Goal: Task Accomplishment & Management: Manage account settings

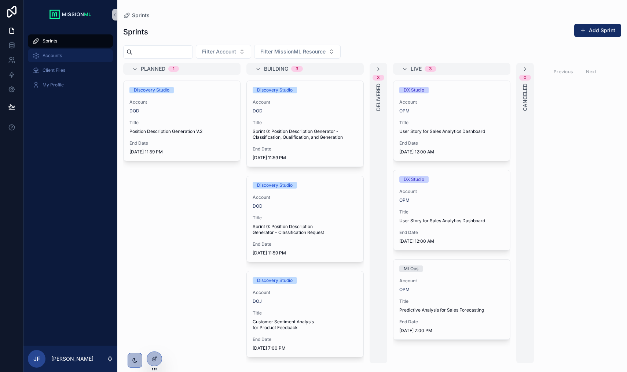
click at [54, 55] on span "Accounts" at bounding box center [52, 56] width 19 height 6
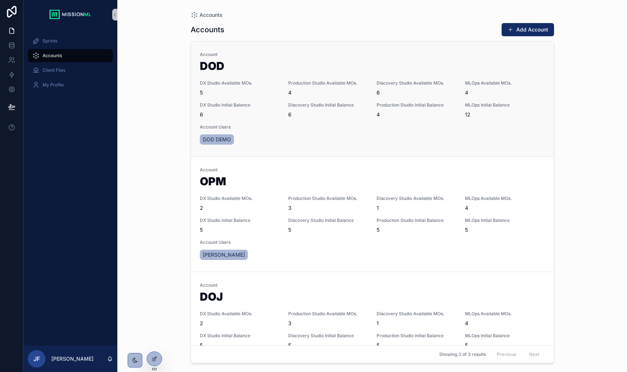
click at [213, 117] on span "6" at bounding box center [240, 114] width 80 height 7
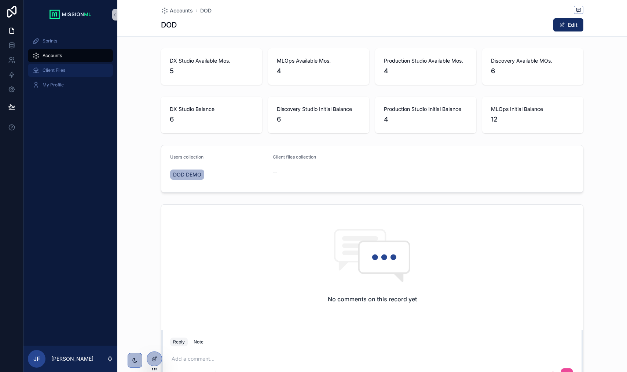
click at [59, 75] on div "Client Files" at bounding box center [70, 71] width 76 height 12
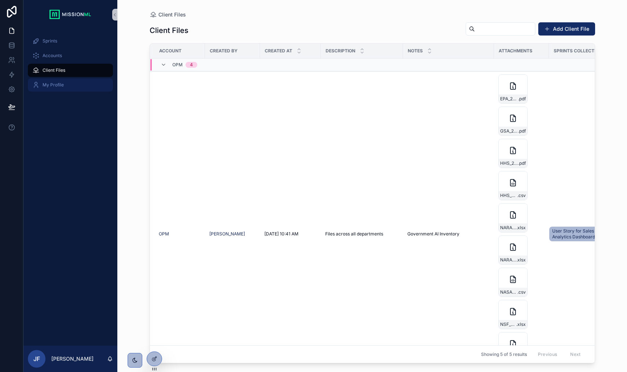
click at [55, 85] on span "My Profile" at bounding box center [53, 85] width 21 height 6
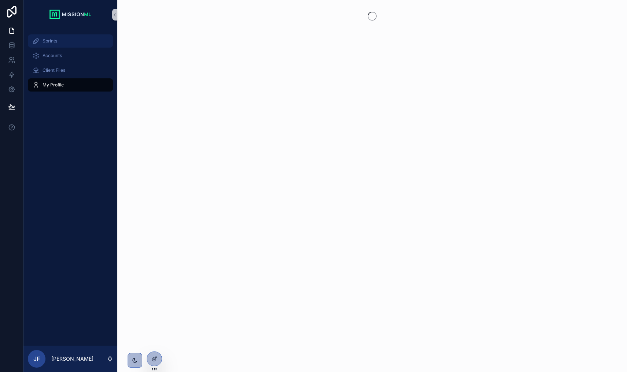
click at [51, 45] on div "Sprints" at bounding box center [70, 41] width 76 height 12
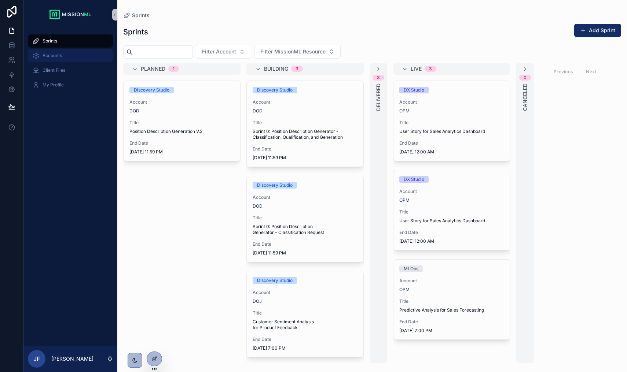
click at [58, 55] on span "Accounts" at bounding box center [52, 56] width 19 height 6
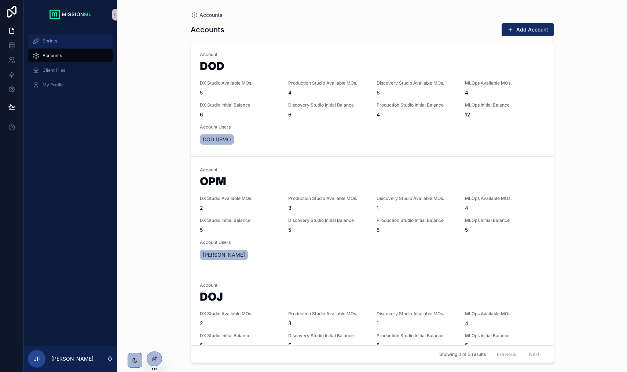
click at [54, 45] on div "Sprints" at bounding box center [70, 41] width 76 height 12
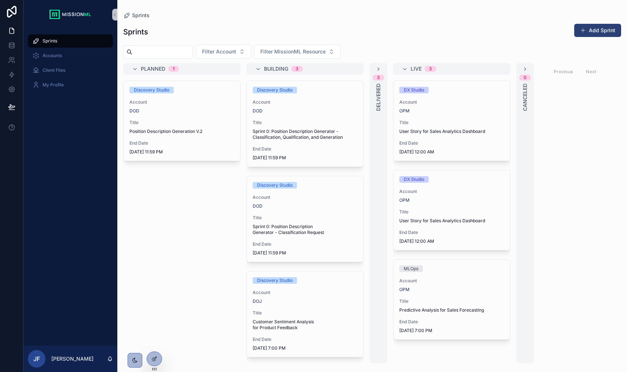
click at [589, 34] on button "Add Sprint" at bounding box center [597, 30] width 47 height 13
click at [10, 35] on link at bounding box center [11, 30] width 23 height 15
click at [13, 35] on link at bounding box center [11, 30] width 23 height 15
click at [10, 32] on icon at bounding box center [11, 30] width 7 height 7
click at [9, 49] on icon at bounding box center [11, 45] width 7 height 7
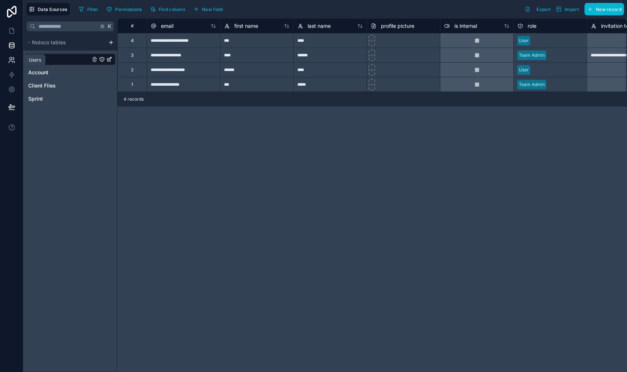
click at [10, 61] on icon at bounding box center [11, 62] width 4 height 2
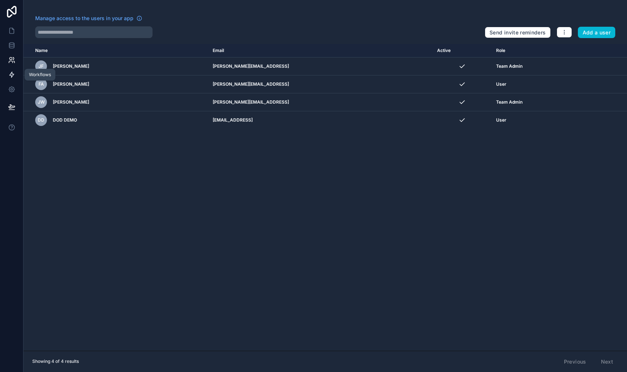
click at [11, 75] on icon at bounding box center [11, 74] width 7 height 7
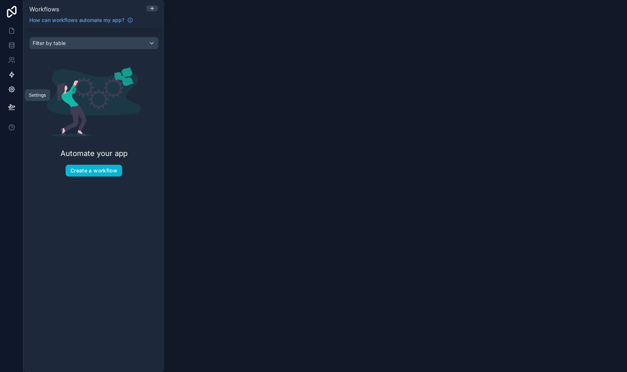
click at [10, 91] on icon at bounding box center [11, 89] width 7 height 7
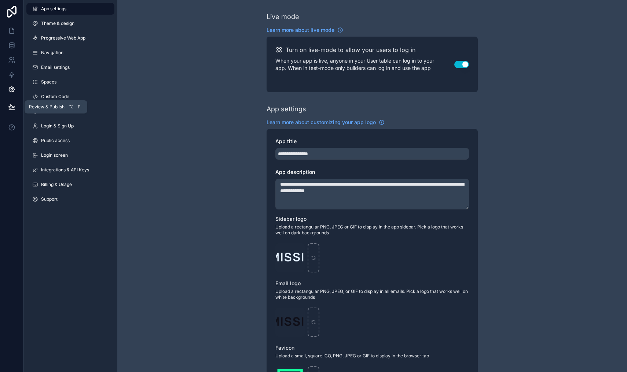
click at [11, 106] on icon at bounding box center [11, 107] width 6 height 4
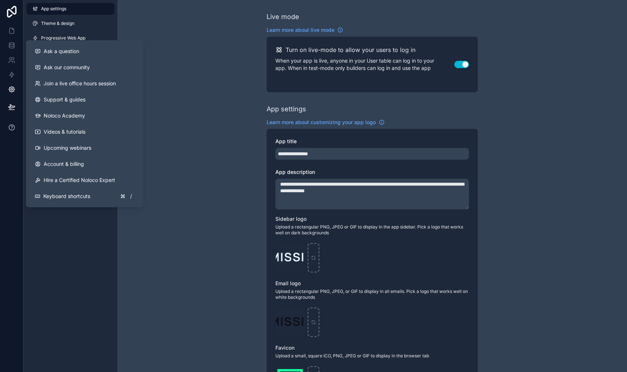
click at [11, 129] on icon at bounding box center [11, 127] width 7 height 7
click at [9, 152] on div at bounding box center [11, 186] width 23 height 372
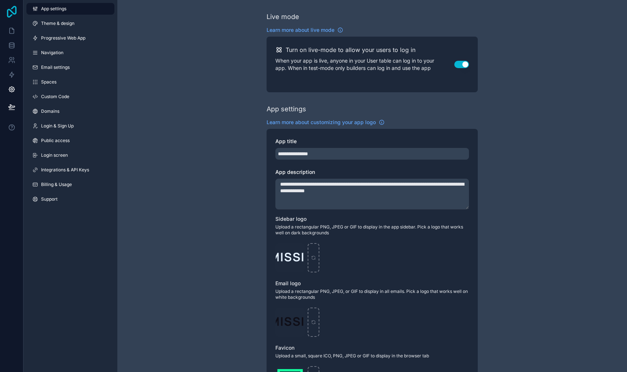
click at [10, 16] on icon at bounding box center [12, 12] width 10 height 12
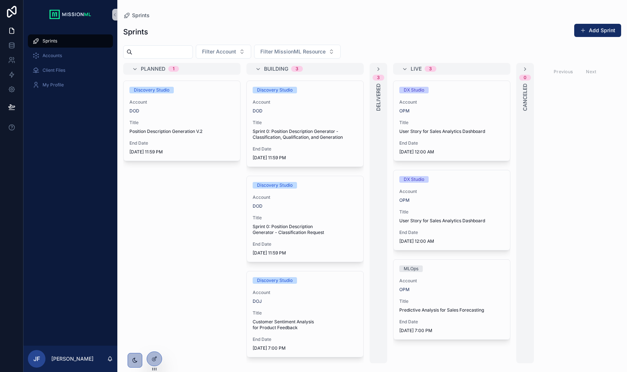
click at [37, 107] on div "Sprints Accounts Client Files My Profile" at bounding box center [70, 187] width 94 height 317
click at [15, 109] on button at bounding box center [12, 107] width 16 height 21
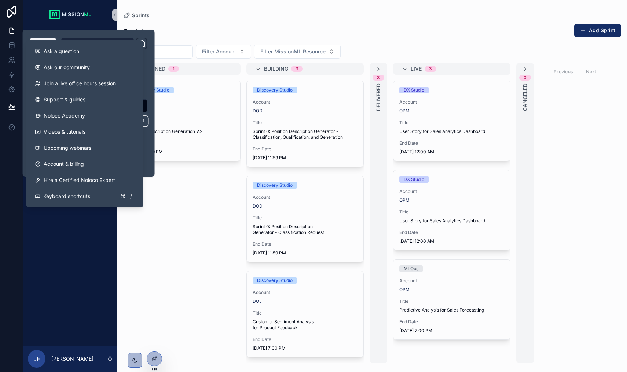
click at [96, 258] on div "Sprints Accounts Client Files My Profile" at bounding box center [70, 187] width 94 height 317
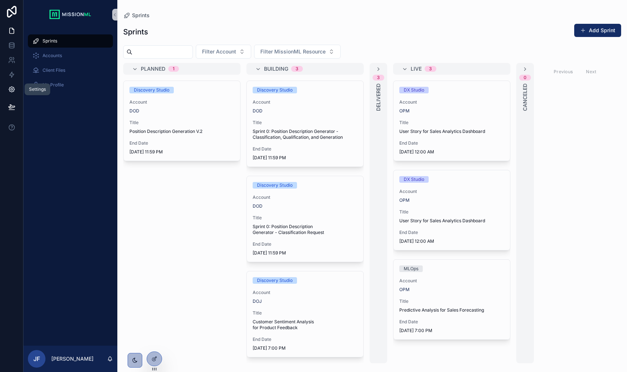
click at [11, 91] on icon at bounding box center [11, 89] width 5 height 5
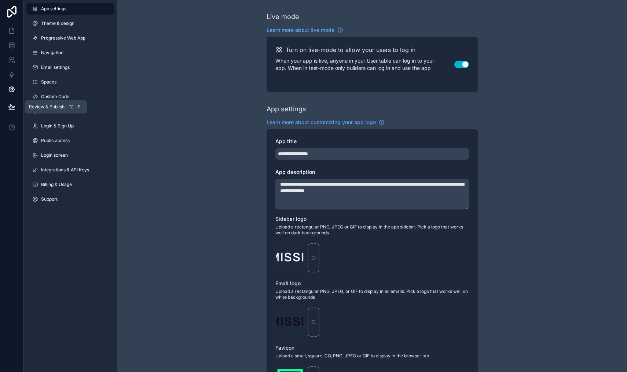
click at [11, 104] on icon at bounding box center [11, 106] width 7 height 7
click at [10, 12] on icon at bounding box center [11, 12] width 15 height 12
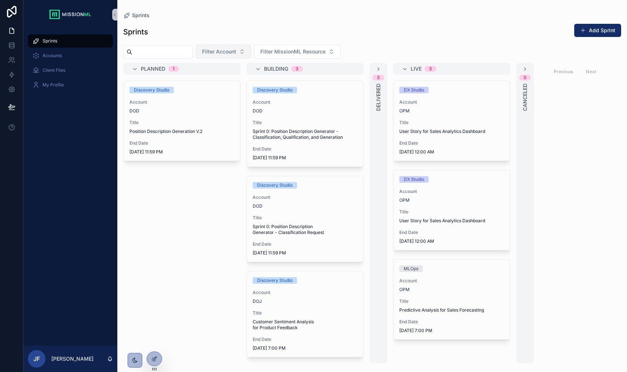
click at [251, 54] on button "Filter Account" at bounding box center [223, 52] width 55 height 14
click at [242, 82] on div "DOD" at bounding box center [250, 82] width 88 height 12
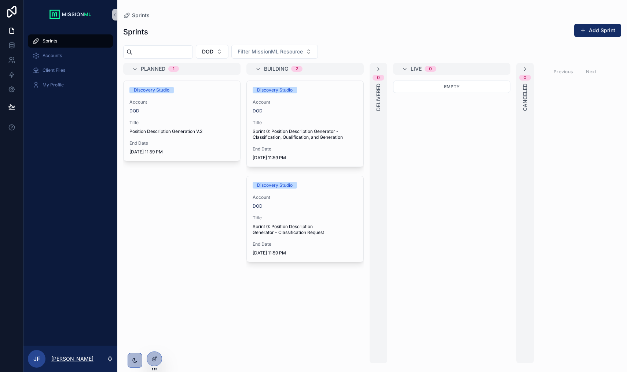
click at [65, 359] on p "[PERSON_NAME]" at bounding box center [72, 359] width 42 height 7
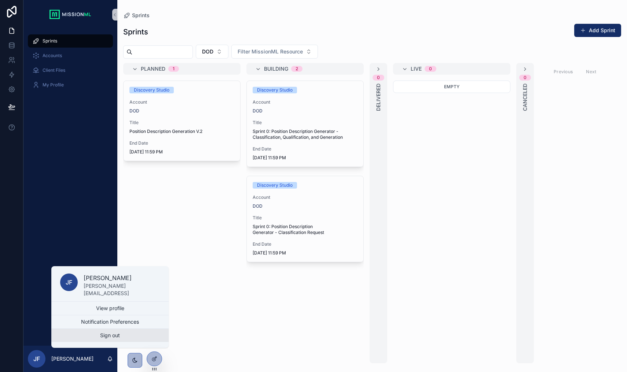
click at [93, 337] on button "Sign out" at bounding box center [109, 335] width 117 height 13
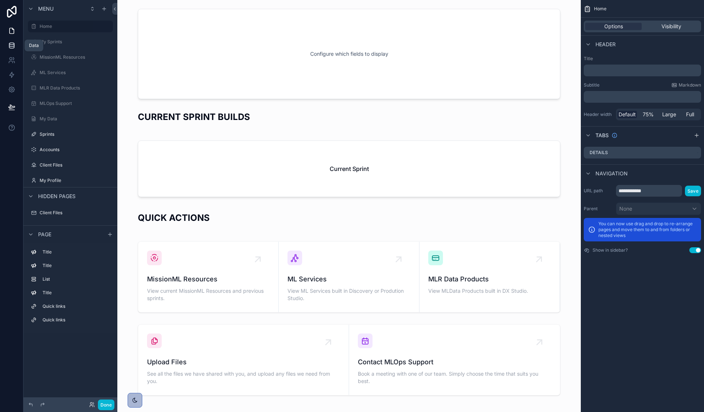
click at [14, 51] on link at bounding box center [11, 45] width 23 height 15
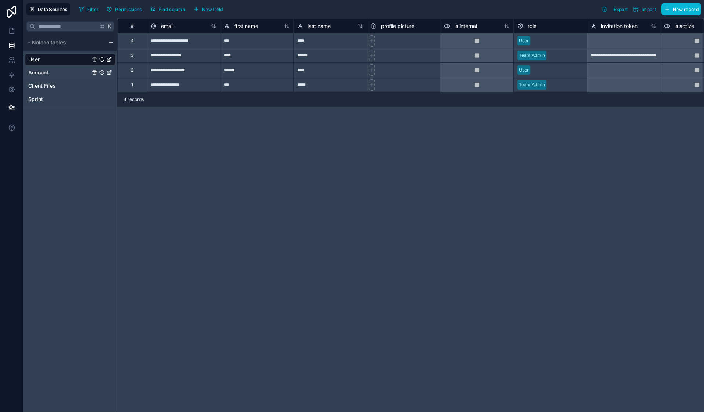
click at [63, 73] on link "Account" at bounding box center [59, 72] width 62 height 7
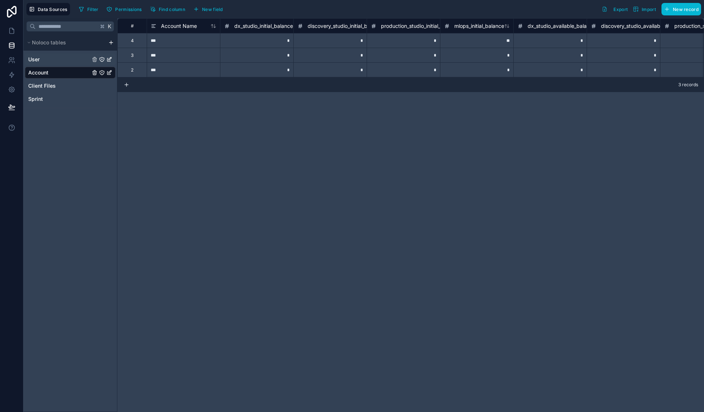
click at [51, 59] on link "User" at bounding box center [59, 59] width 62 height 7
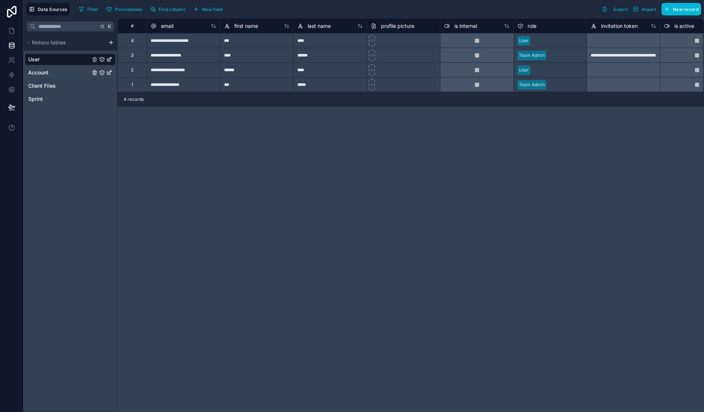
click at [58, 68] on div "Account" at bounding box center [70, 73] width 91 height 12
click at [43, 73] on span "Account" at bounding box center [38, 72] width 20 height 7
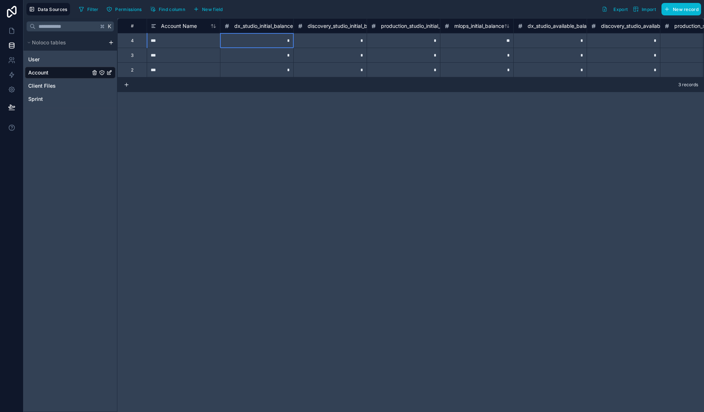
click at [283, 42] on div "*" at bounding box center [256, 40] width 73 height 15
click at [288, 41] on div "*" at bounding box center [256, 40] width 73 height 15
click at [288, 41] on input "*" at bounding box center [256, 40] width 73 height 14
type input "**"
click at [326, 42] on div "*" at bounding box center [329, 40] width 73 height 15
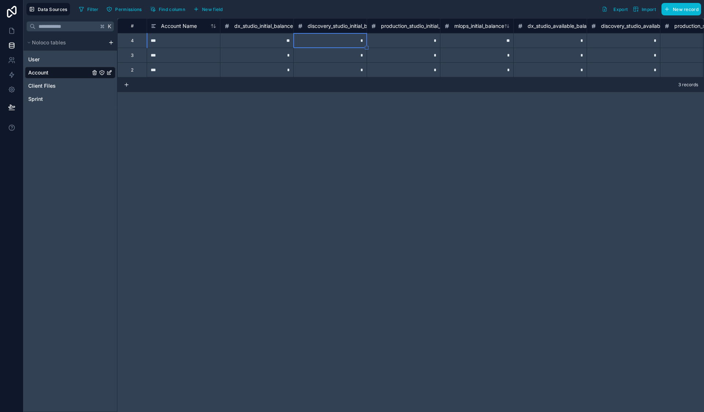
click at [275, 40] on div "**" at bounding box center [256, 40] width 73 height 15
type input "*"
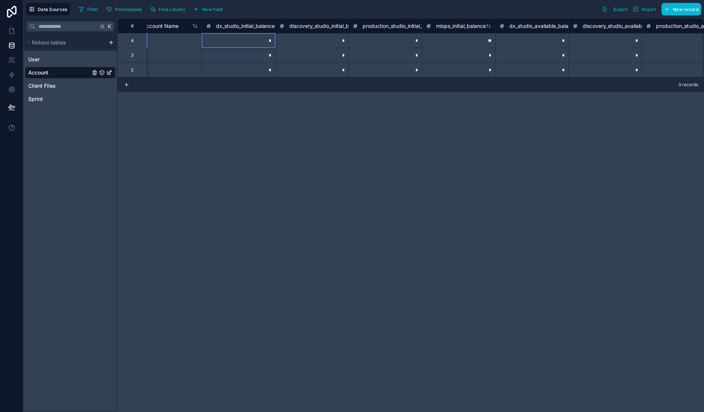
scroll to position [0, 24]
click at [288, 40] on div "*" at bounding box center [305, 40] width 73 height 15
type input "**"
click at [360, 38] on div "*" at bounding box center [379, 40] width 73 height 15
click at [445, 41] on div "**" at bounding box center [452, 40] width 73 height 15
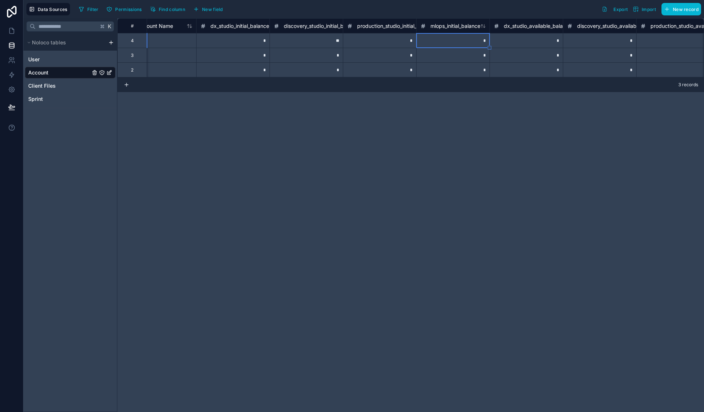
type input "**"
click at [513, 39] on div "*" at bounding box center [525, 40] width 73 height 15
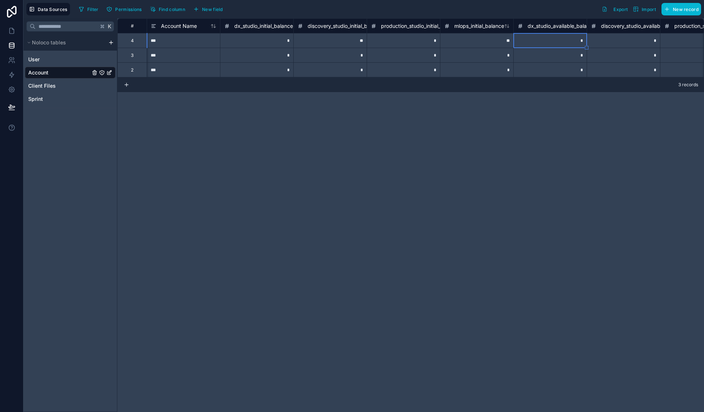
scroll to position [0, 0]
type input "*"
click at [618, 38] on div "*" at bounding box center [623, 40] width 73 height 15
type input "**"
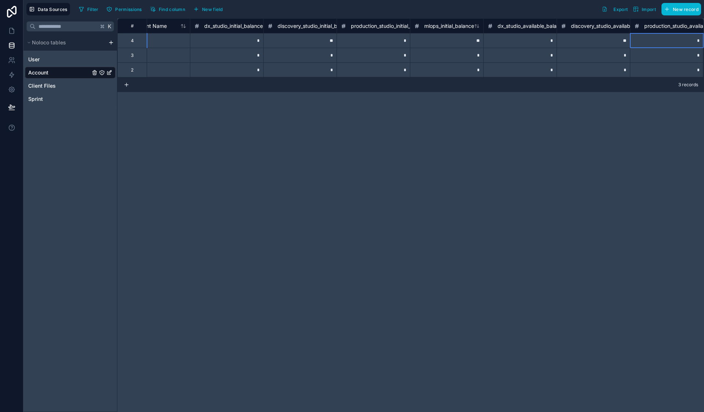
click at [668, 41] on div "*" at bounding box center [666, 40] width 73 height 15
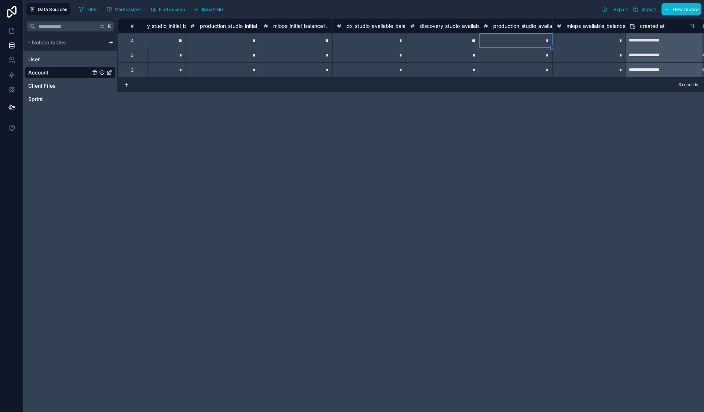
scroll to position [0, 183]
click at [610, 44] on div "*" at bounding box center [586, 40] width 73 height 15
type input "**"
click at [590, 54] on div "*" at bounding box center [586, 55] width 73 height 15
click at [562, 42] on div "**" at bounding box center [586, 40] width 73 height 15
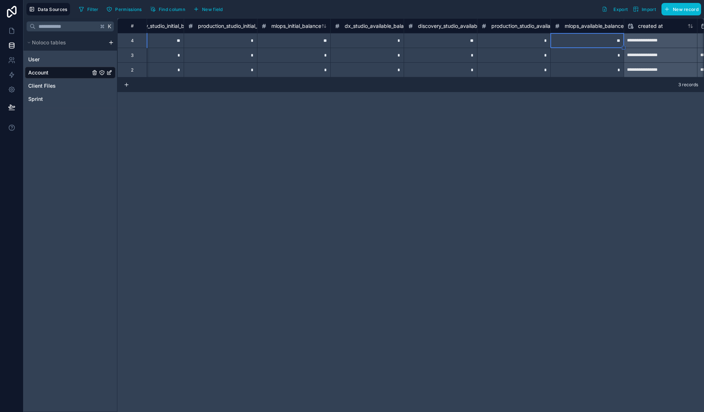
click at [522, 41] on div "*" at bounding box center [513, 40] width 73 height 15
click at [469, 44] on div "**" at bounding box center [440, 40] width 73 height 15
click at [381, 45] on div "*" at bounding box center [366, 40] width 73 height 15
click at [314, 46] on div "**" at bounding box center [293, 40] width 73 height 15
click at [246, 45] on div "*" at bounding box center [220, 40] width 73 height 15
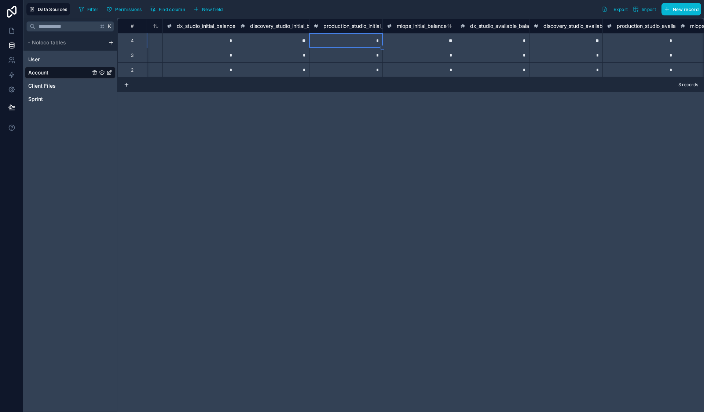
scroll to position [0, 54]
click at [279, 39] on div "**" at bounding box center [275, 40] width 73 height 15
click at [216, 45] on div "*" at bounding box center [202, 40] width 73 height 15
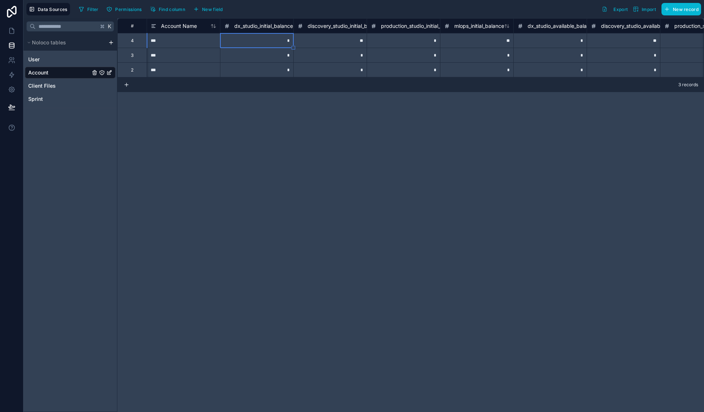
scroll to position [0, 0]
click at [216, 128] on div "# Account Name dx_studio_initial_balance discovery_studio_initial_balance produ…" at bounding box center [410, 214] width 587 height 393
click at [11, 45] on icon at bounding box center [11, 45] width 7 height 7
click at [11, 32] on icon at bounding box center [11, 30] width 7 height 7
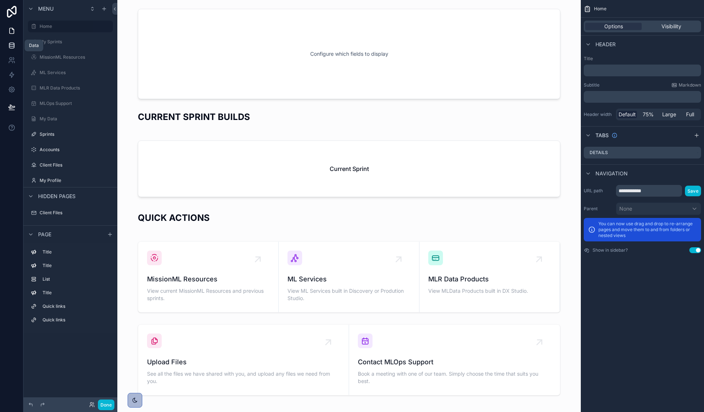
click at [12, 44] on icon at bounding box center [11, 45] width 7 height 7
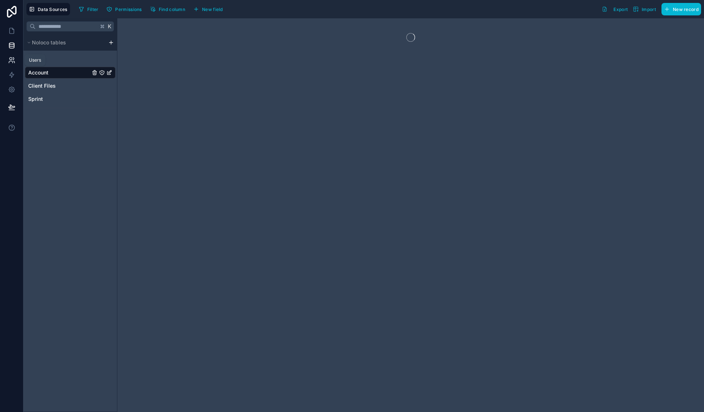
click at [11, 60] on icon at bounding box center [11, 59] width 3 height 3
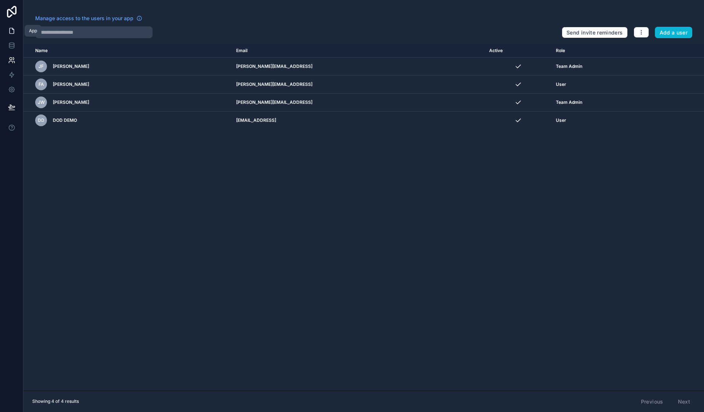
click at [10, 34] on icon at bounding box center [12, 30] width 4 height 5
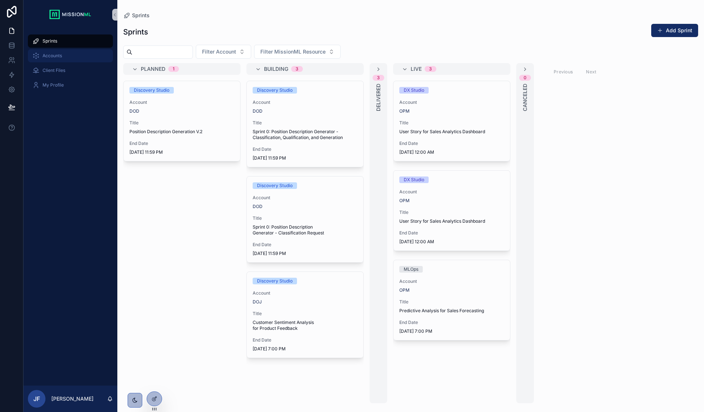
click at [53, 52] on div "Accounts" at bounding box center [70, 56] width 76 height 12
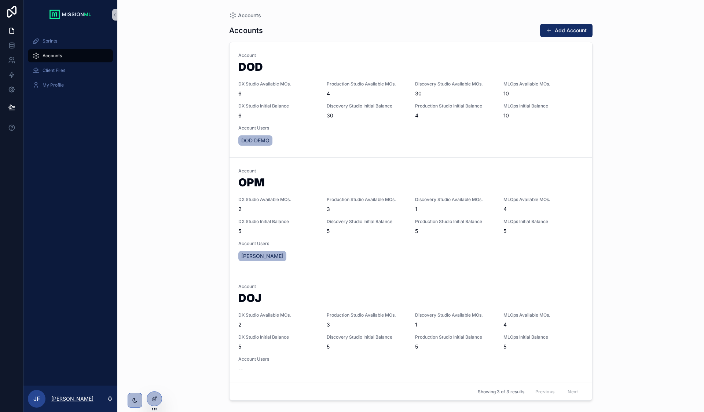
click at [59, 400] on p "[PERSON_NAME]" at bounding box center [72, 398] width 42 height 7
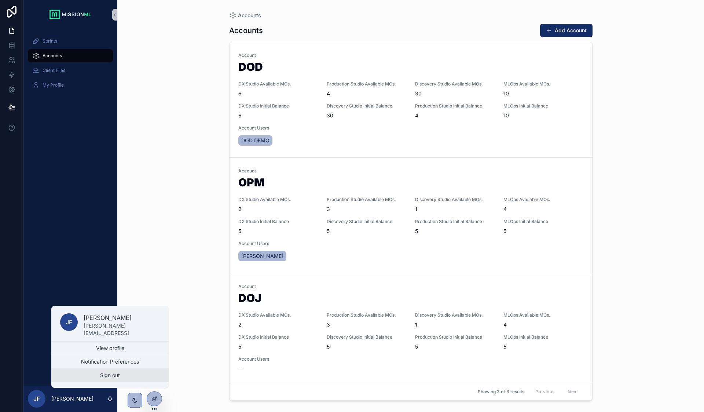
click at [77, 379] on button "Sign out" at bounding box center [109, 374] width 117 height 13
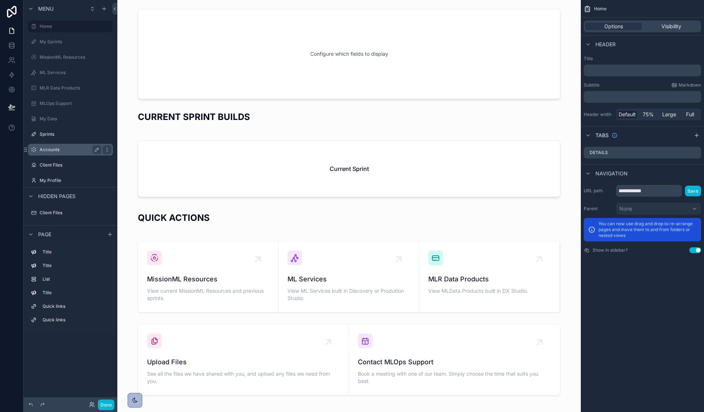
click at [54, 154] on div "Accounts" at bounding box center [70, 150] width 82 height 12
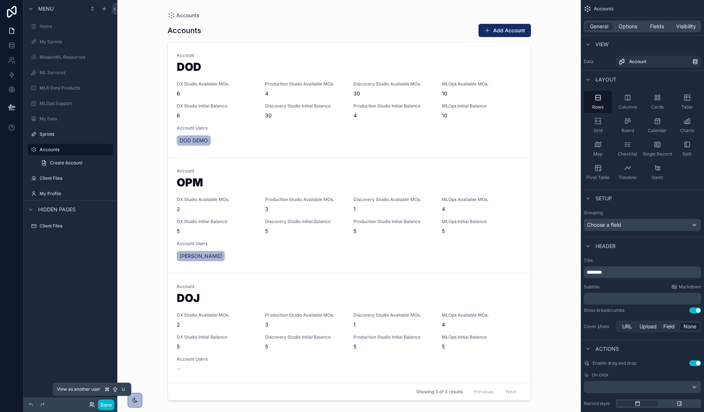
click at [92, 405] on icon at bounding box center [92, 404] width 6 height 6
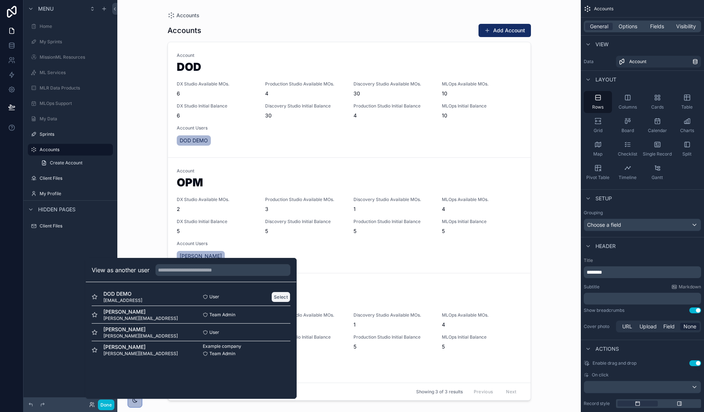
click at [277, 296] on button "Select" at bounding box center [280, 296] width 19 height 11
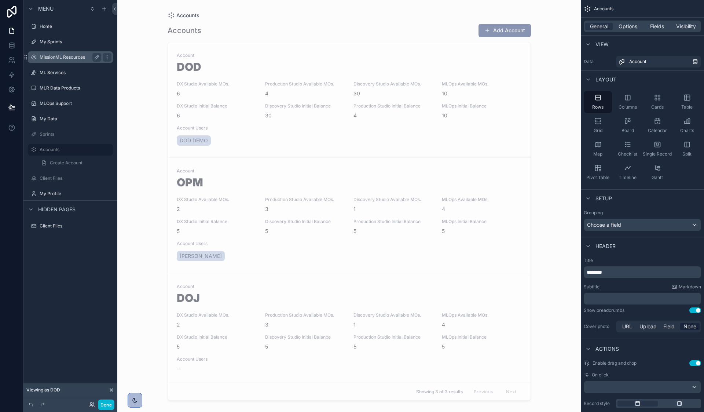
click at [54, 60] on label "MissionML Resources" at bounding box center [69, 57] width 59 height 6
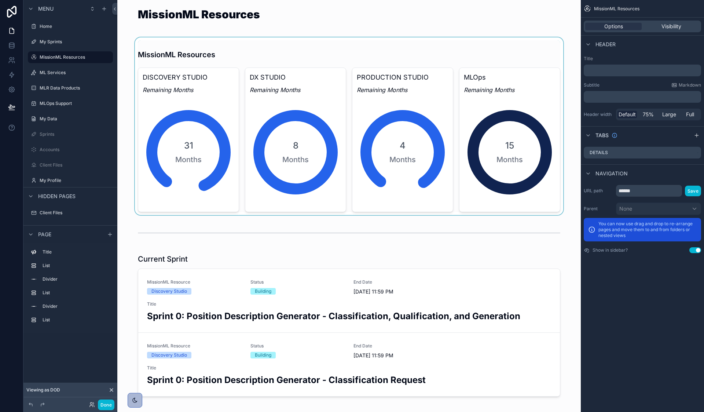
click at [159, 148] on div at bounding box center [349, 125] width 452 height 177
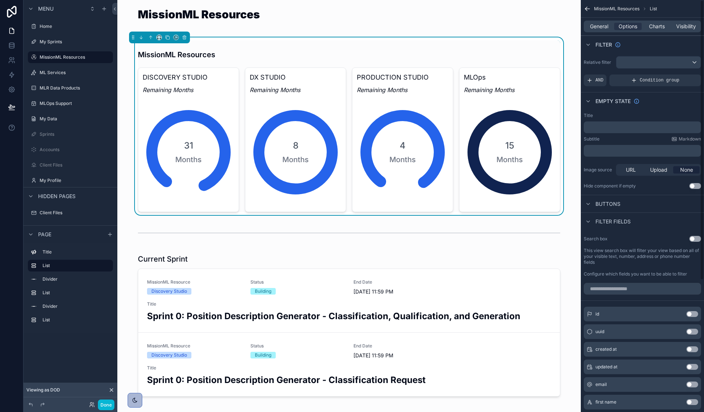
click at [449, 85] on div "PRODUCTION STUDIO Remaining Months 4 Months" at bounding box center [402, 139] width 101 height 144
click at [411, 132] on div "4 Months" at bounding box center [403, 152] width 92 height 110
click at [205, 158] on div "31 Months" at bounding box center [189, 152] width 92 height 110
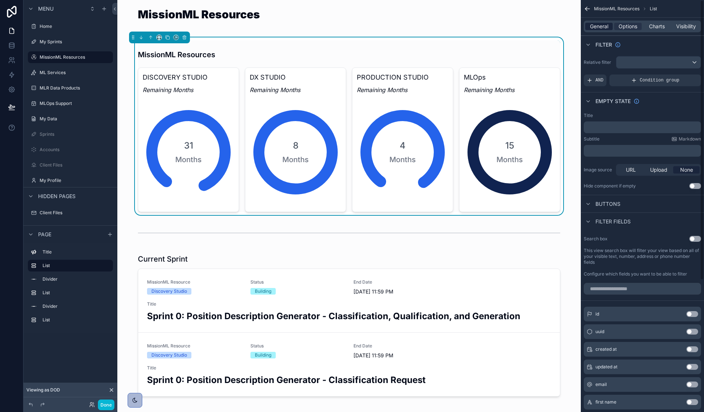
click at [600, 27] on span "General" at bounding box center [599, 26] width 18 height 7
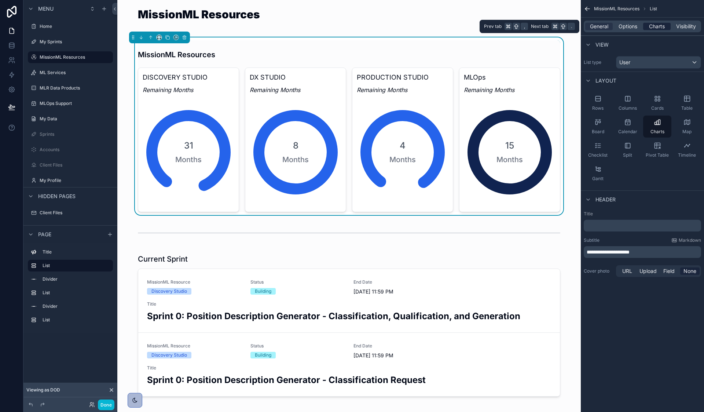
click at [667, 26] on div "Charts" at bounding box center [656, 26] width 27 height 7
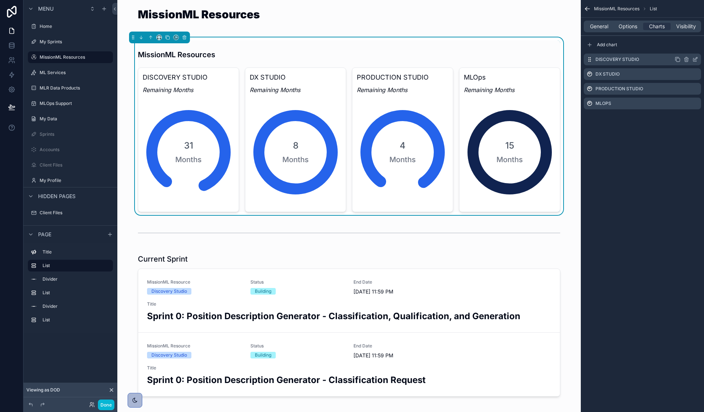
click at [597, 61] on label "DISCOVERY STUDIO" at bounding box center [617, 59] width 44 height 6
click at [695, 61] on icon "scrollable content" at bounding box center [695, 59] width 6 height 6
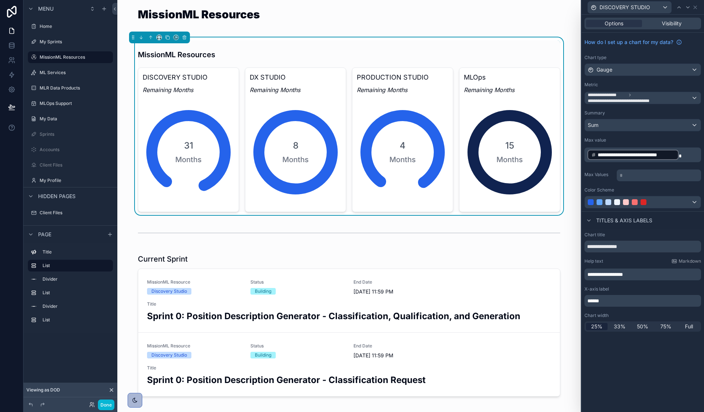
click at [695, 98] on div "**********" at bounding box center [643, 98] width 116 height 12
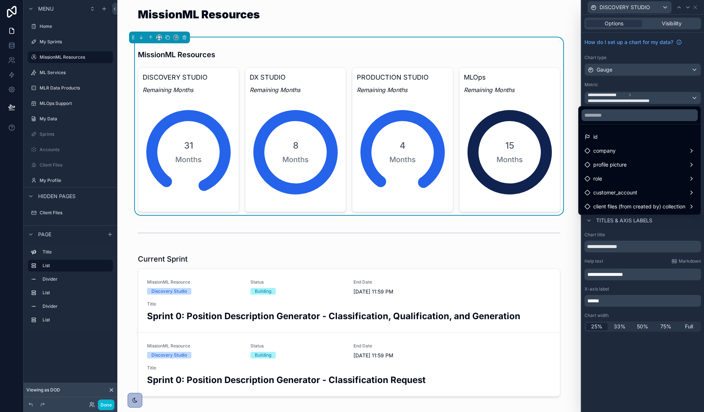
click at [695, 98] on div at bounding box center [642, 206] width 122 height 412
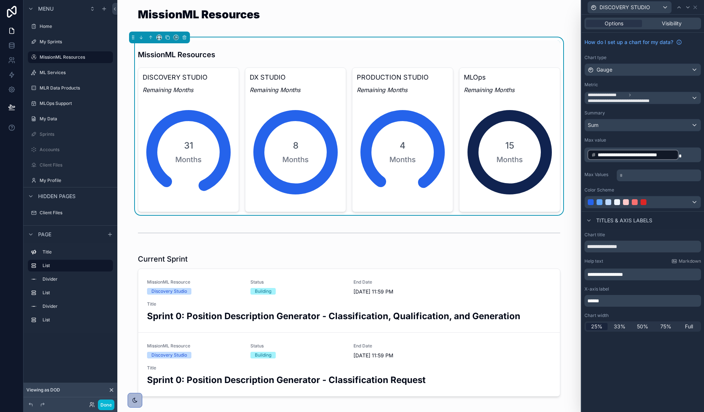
click at [680, 156] on p "**********" at bounding box center [643, 155] width 112 height 12
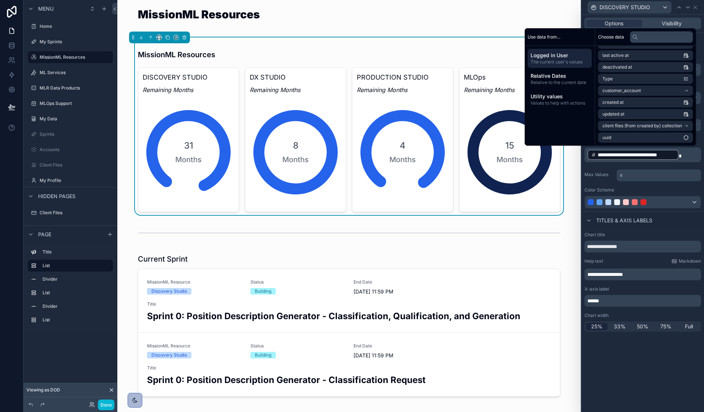
scroll to position [116, 0]
click at [556, 84] on span "Relative to the current date" at bounding box center [559, 83] width 58 height 6
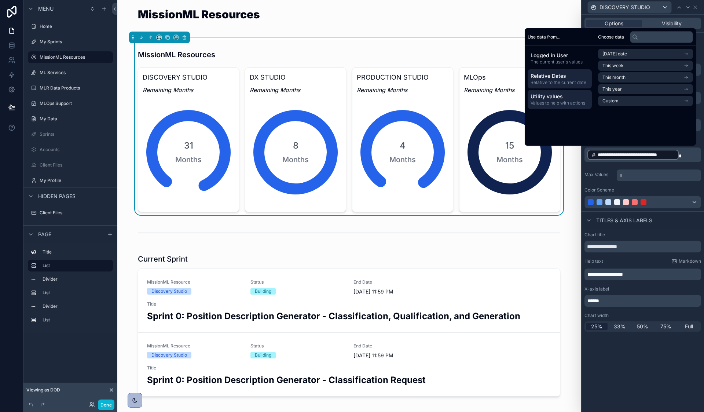
click at [560, 100] on span "Values to help with actions" at bounding box center [559, 103] width 58 height 6
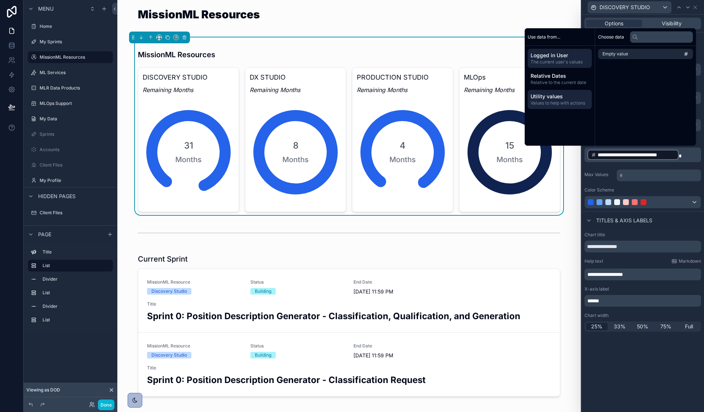
click at [556, 60] on span "The current user's values" at bounding box center [559, 62] width 58 height 6
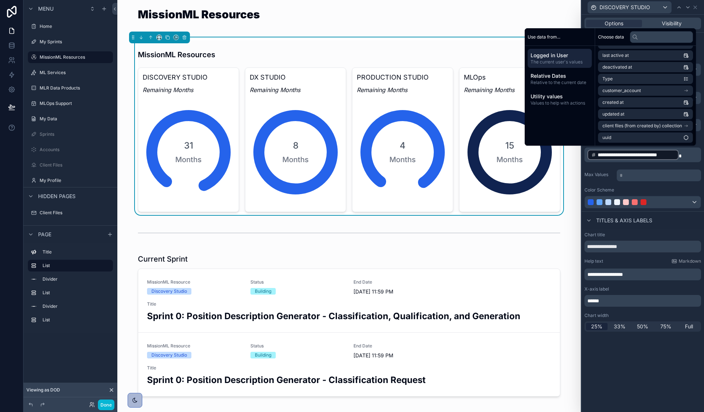
scroll to position [116, 0]
click at [639, 156] on span "**********" at bounding box center [636, 154] width 77 height 7
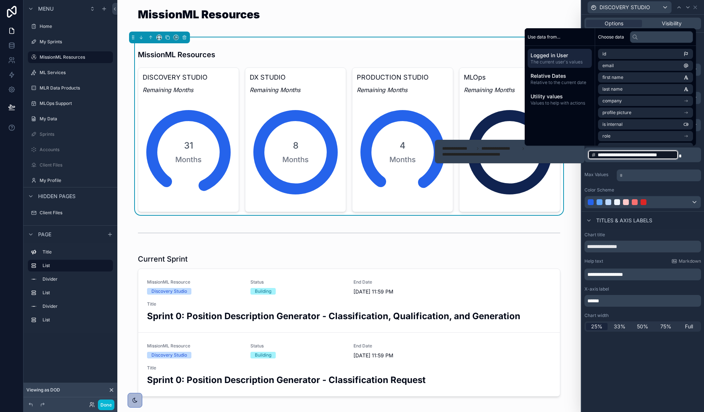
click at [639, 156] on span "**********" at bounding box center [636, 154] width 77 height 7
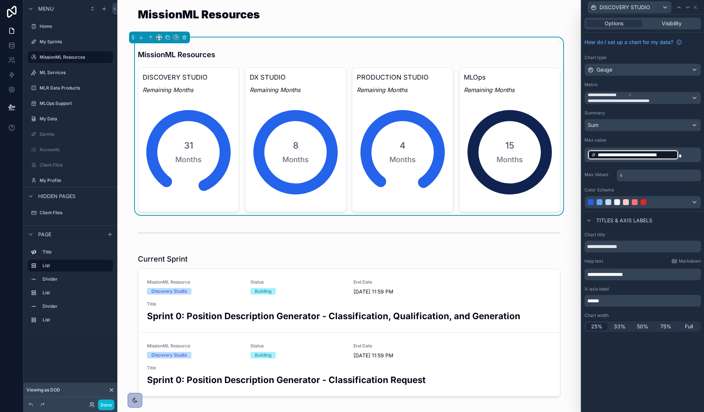
click at [638, 156] on span "**********" at bounding box center [636, 154] width 77 height 7
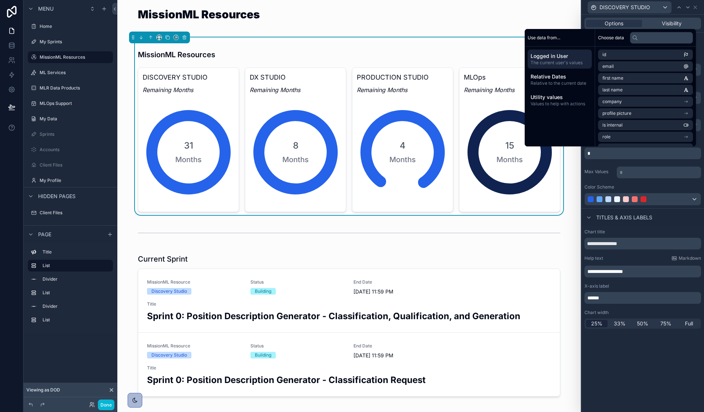
click at [559, 65] on span "The current user's values" at bounding box center [559, 63] width 58 height 6
click at [609, 154] on p "scrollable content" at bounding box center [643, 153] width 112 height 7
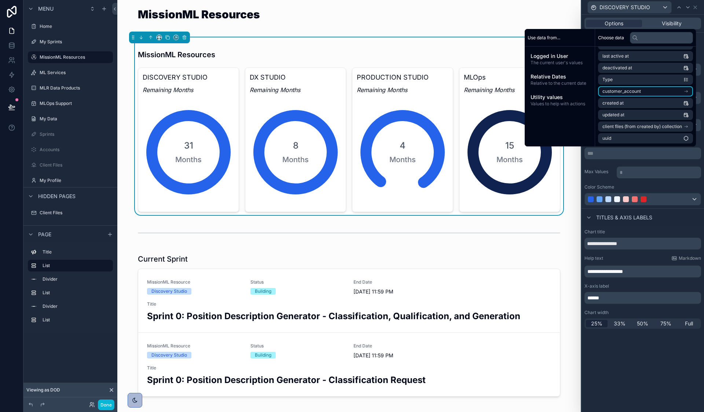
click at [686, 91] on icon "scrollable content" at bounding box center [685, 91] width 3 height 0
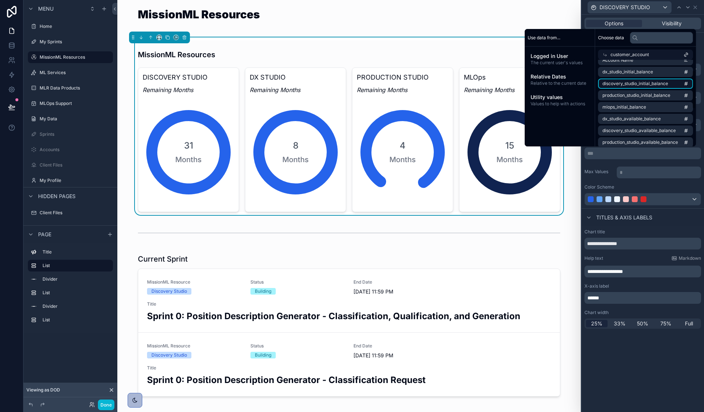
scroll to position [24, 0]
click at [628, 124] on span "discovery_studio_available_balance" at bounding box center [638, 126] width 73 height 6
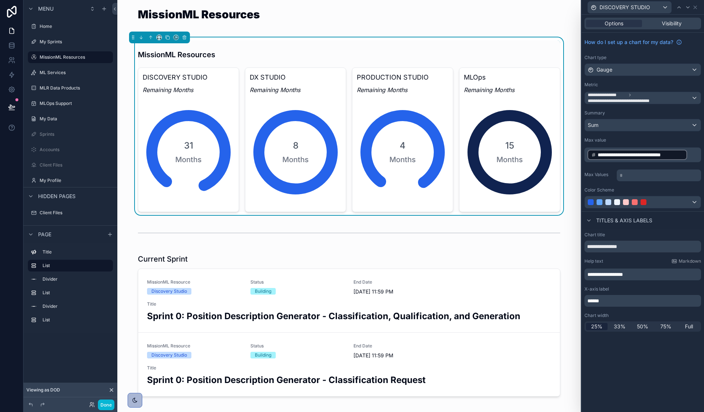
click at [645, 164] on div "**********" at bounding box center [642, 122] width 122 height 179
click at [628, 175] on p "* ﻿" at bounding box center [660, 175] width 80 height 7
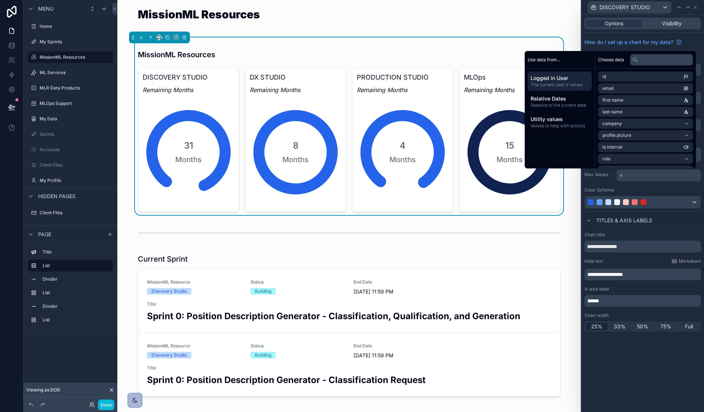
click at [599, 184] on div "**********" at bounding box center [642, 122] width 122 height 179
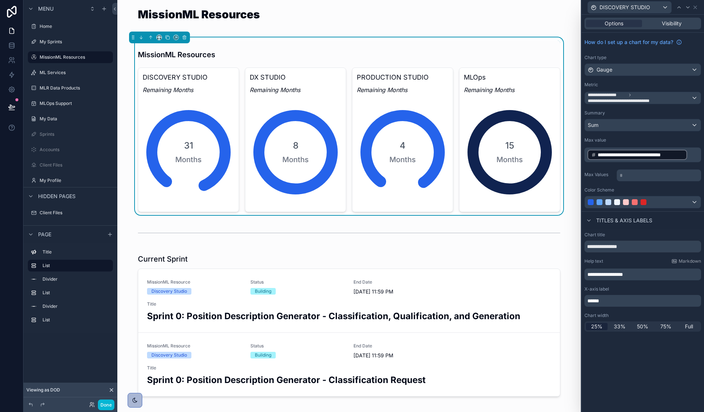
click at [624, 126] on div "Sum" at bounding box center [643, 125] width 116 height 12
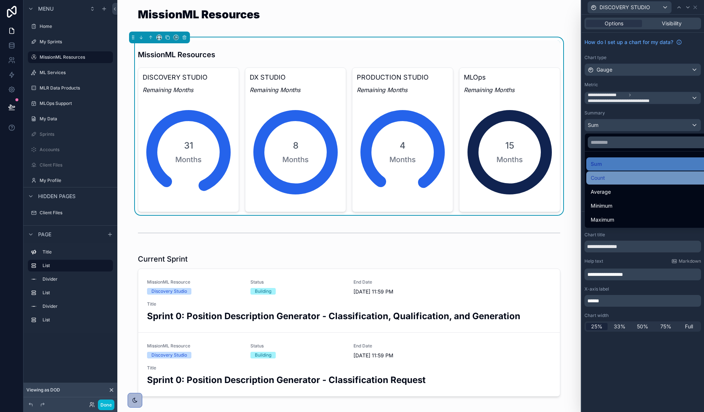
click at [608, 179] on div "Count" at bounding box center [651, 177] width 121 height 9
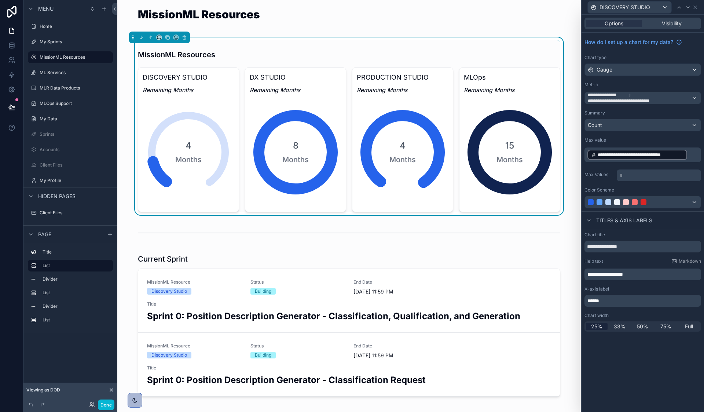
click at [621, 127] on div "Count" at bounding box center [643, 125] width 116 height 12
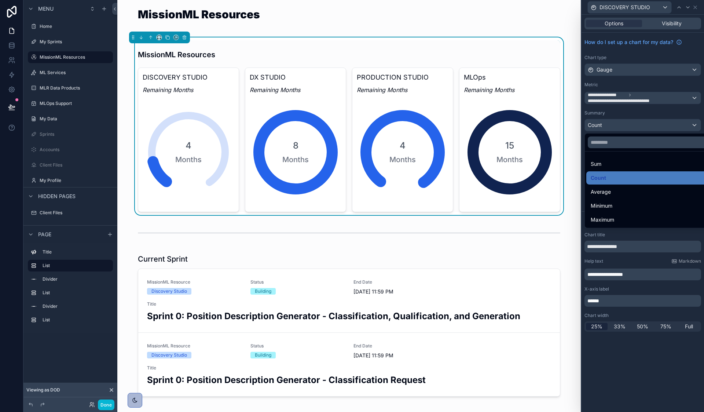
click at [627, 124] on div at bounding box center [642, 206] width 122 height 412
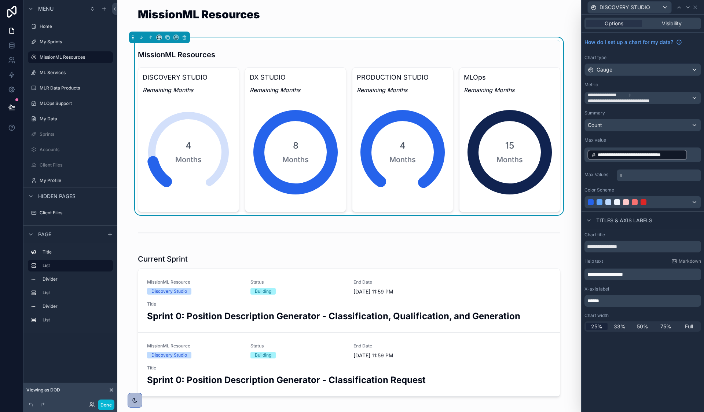
click at [627, 124] on div "Count" at bounding box center [643, 125] width 116 height 12
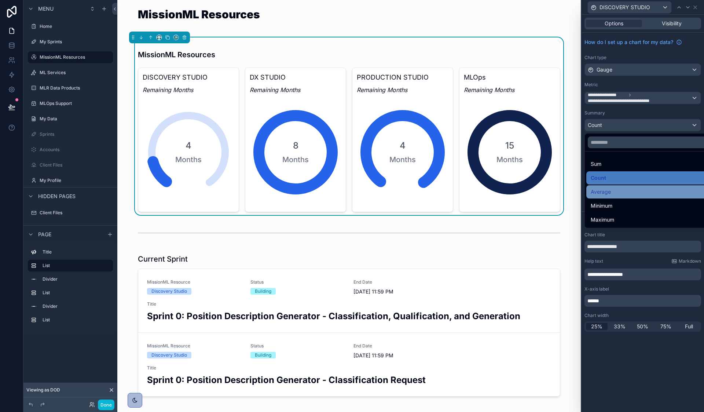
click at [610, 192] on span "Average" at bounding box center [601, 191] width 20 height 9
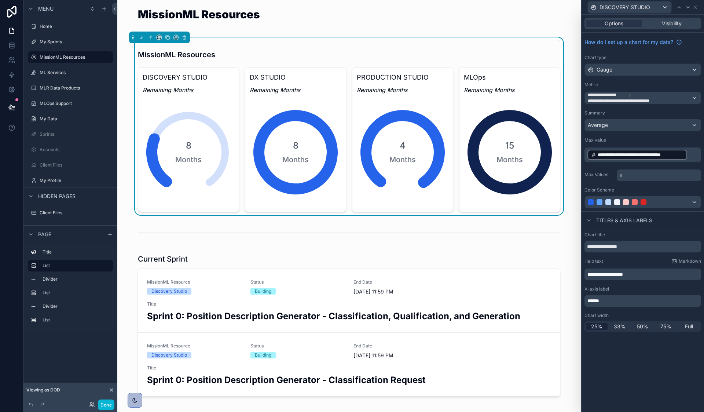
click at [611, 125] on div "Average" at bounding box center [643, 125] width 116 height 12
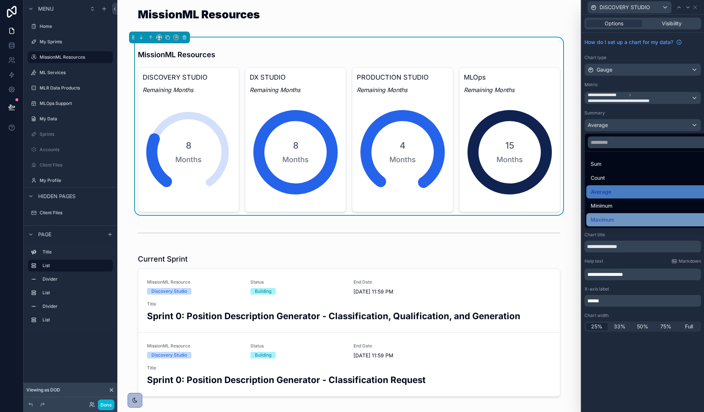
click at [611, 216] on span "Maximum" at bounding box center [602, 219] width 23 height 9
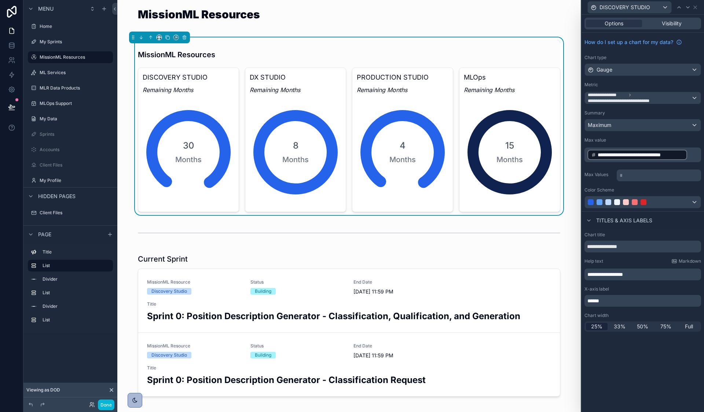
click at [622, 126] on div "Maximum" at bounding box center [643, 125] width 116 height 12
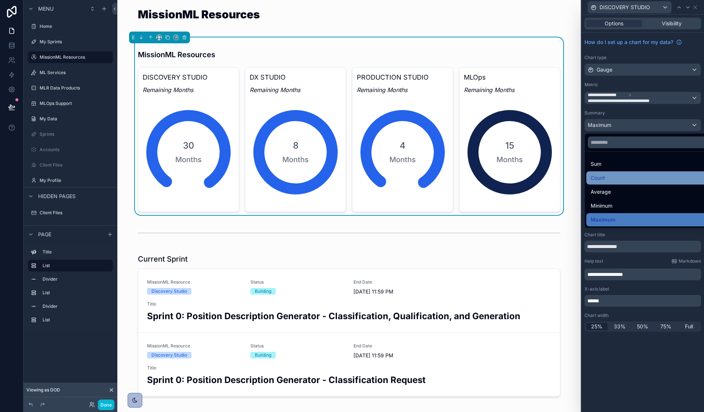
click at [614, 177] on div "Count" at bounding box center [651, 177] width 121 height 9
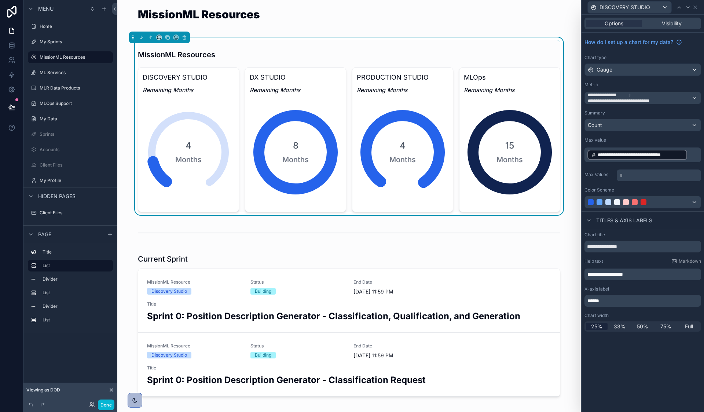
click at [626, 91] on div "**********" at bounding box center [642, 98] width 117 height 14
click at [628, 96] on icon at bounding box center [630, 95] width 4 height 4
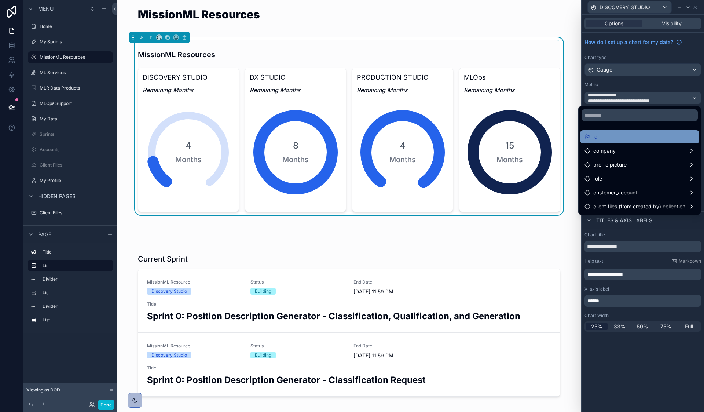
click at [633, 143] on div "id" at bounding box center [639, 136] width 119 height 13
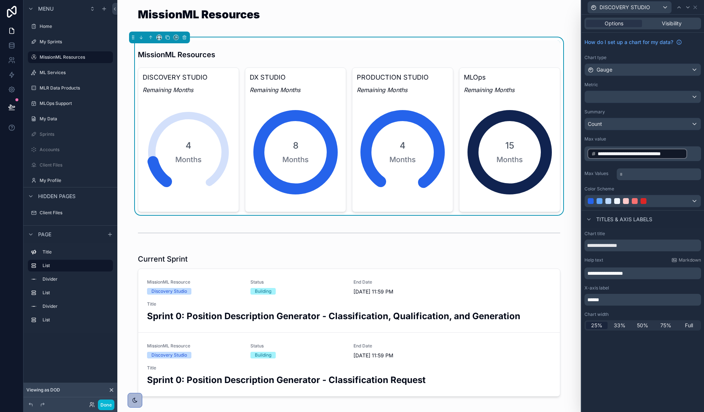
click at [652, 99] on div at bounding box center [643, 97] width 116 height 12
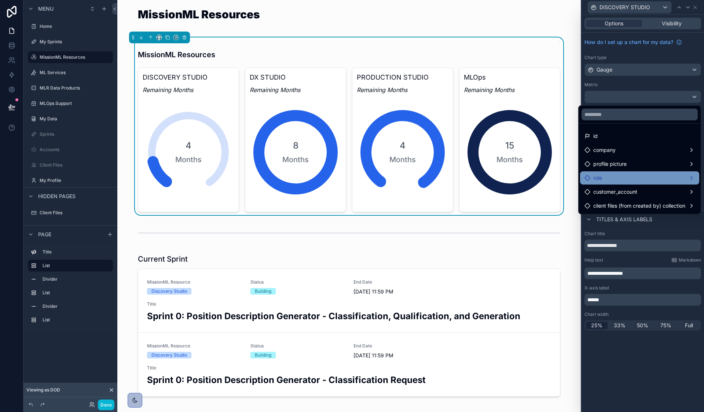
scroll to position [0, 0]
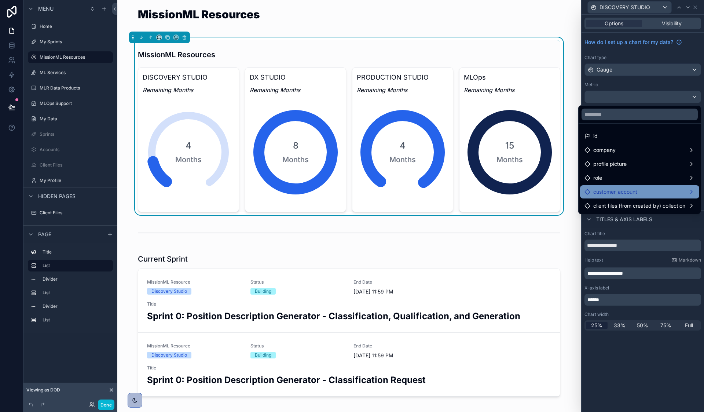
click at [692, 192] on div "customer_account" at bounding box center [639, 191] width 110 height 9
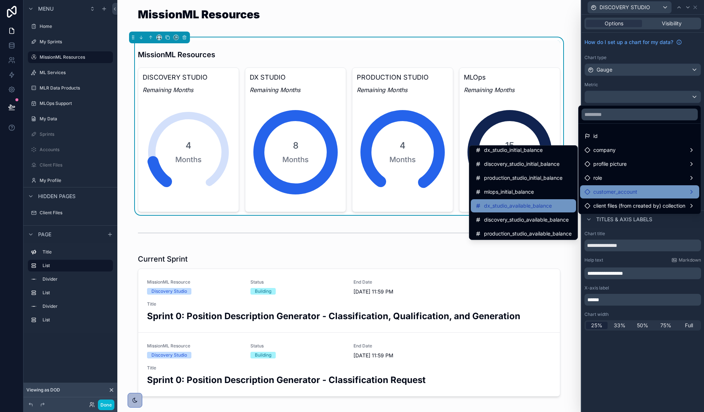
scroll to position [22, 0]
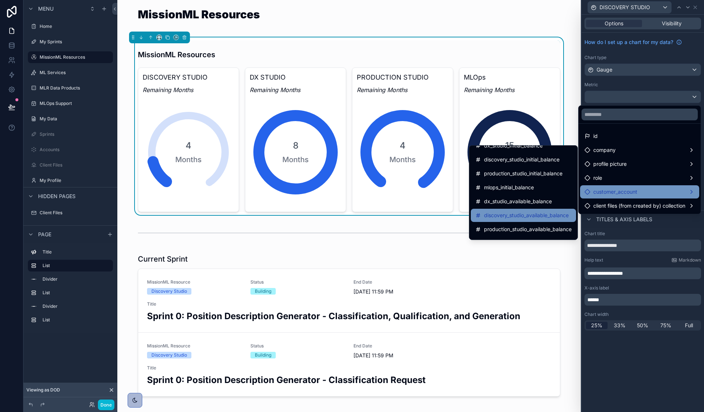
click at [519, 218] on span "discovery_studio_available_balance" at bounding box center [526, 215] width 85 height 9
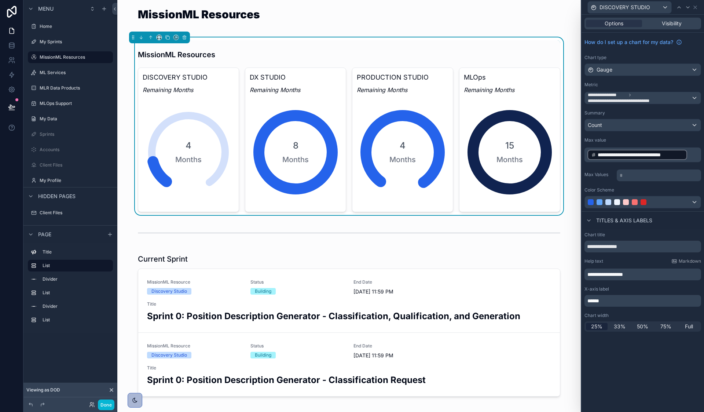
scroll to position [0, 0]
click at [630, 70] on div "Gauge" at bounding box center [643, 70] width 116 height 12
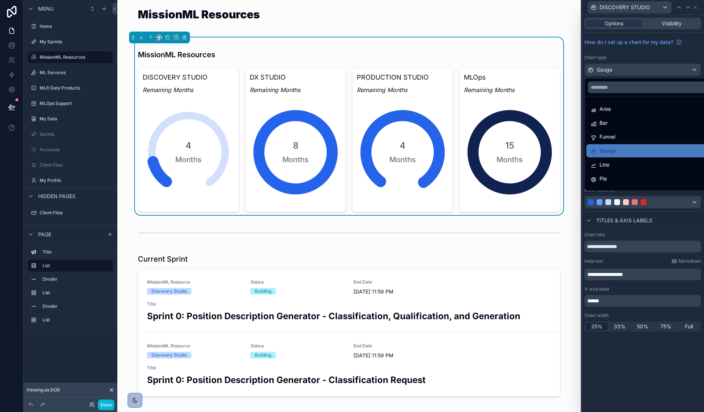
click at [626, 58] on div at bounding box center [642, 206] width 122 height 412
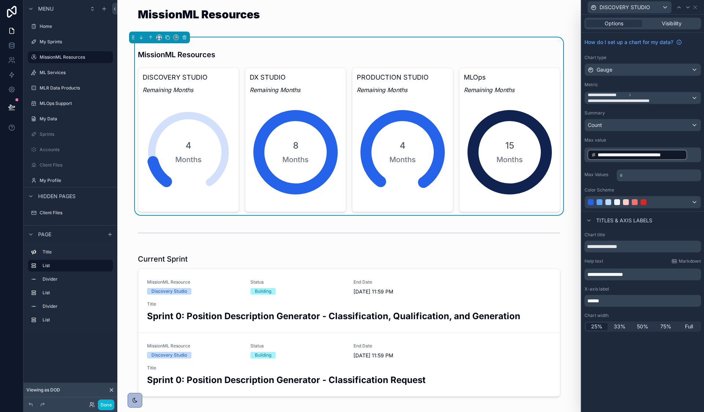
click at [621, 119] on div "Count" at bounding box center [643, 125] width 116 height 12
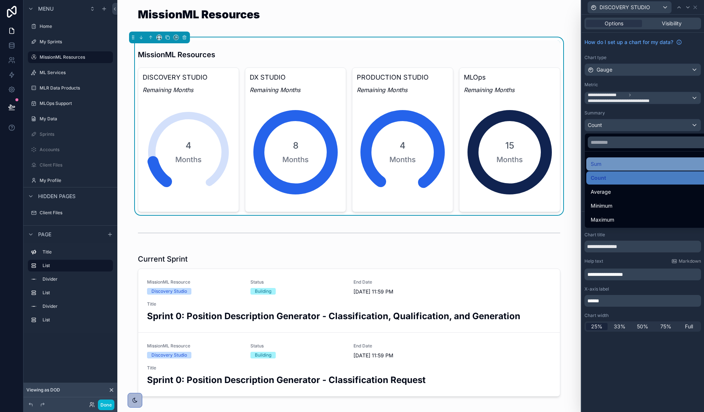
click at [609, 165] on div "Sum" at bounding box center [651, 163] width 121 height 9
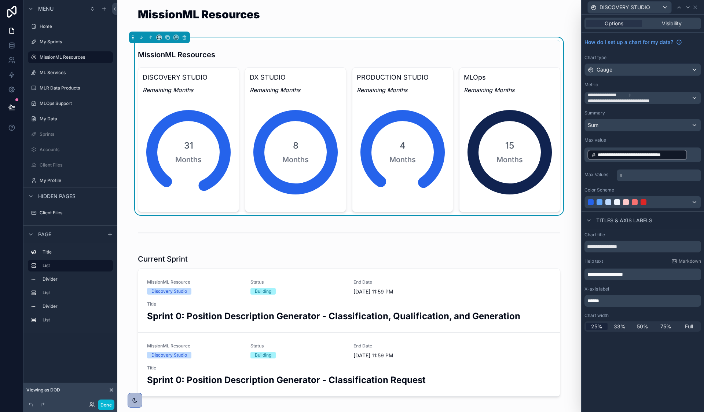
click at [610, 122] on div "Sum" at bounding box center [643, 125] width 116 height 12
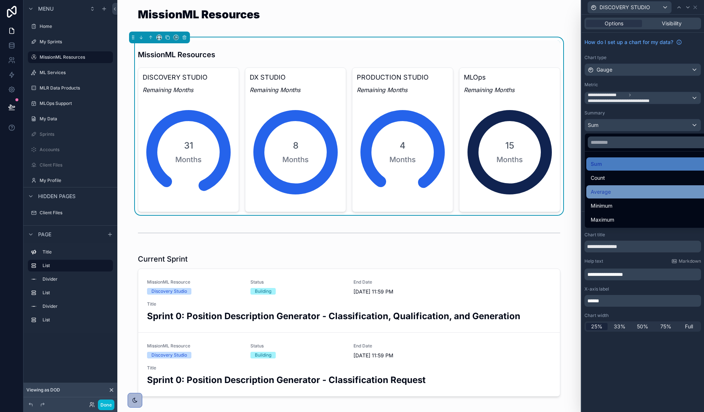
click at [610, 195] on span "Average" at bounding box center [601, 191] width 20 height 9
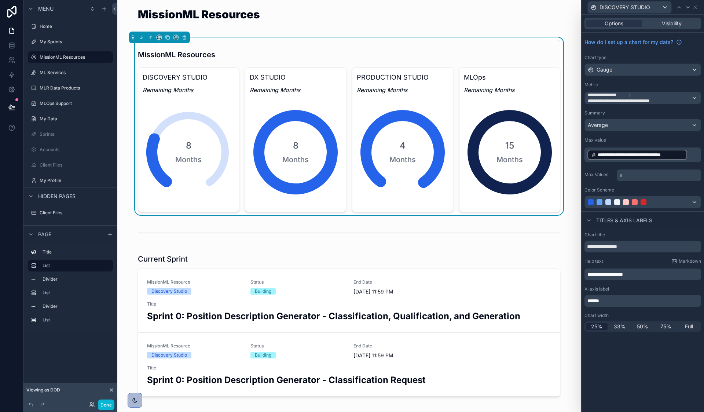
click at [612, 128] on div "Average" at bounding box center [643, 125] width 116 height 12
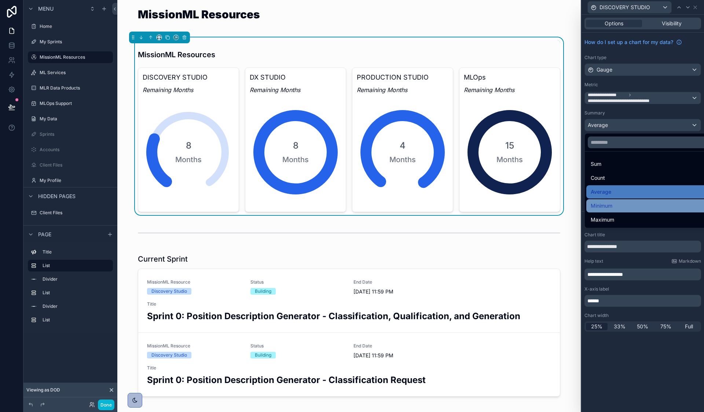
click at [613, 209] on div "Minimum" at bounding box center [651, 205] width 121 height 9
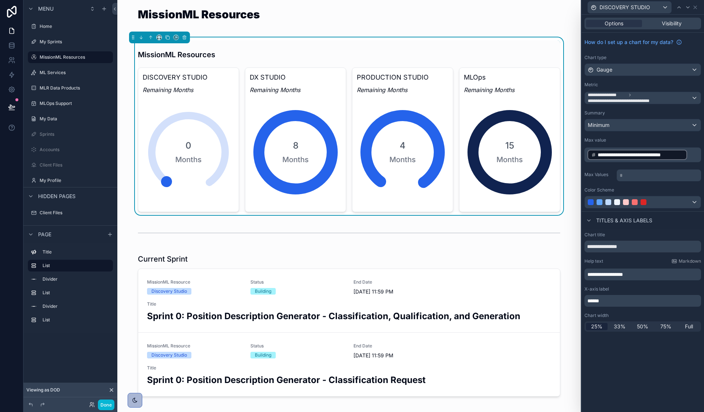
click at [610, 126] on div "Minimum" at bounding box center [643, 125] width 116 height 12
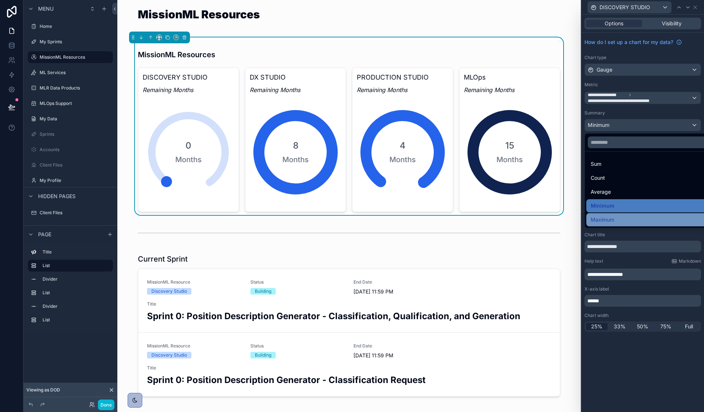
click at [615, 219] on div "Maximum" at bounding box center [651, 219] width 121 height 9
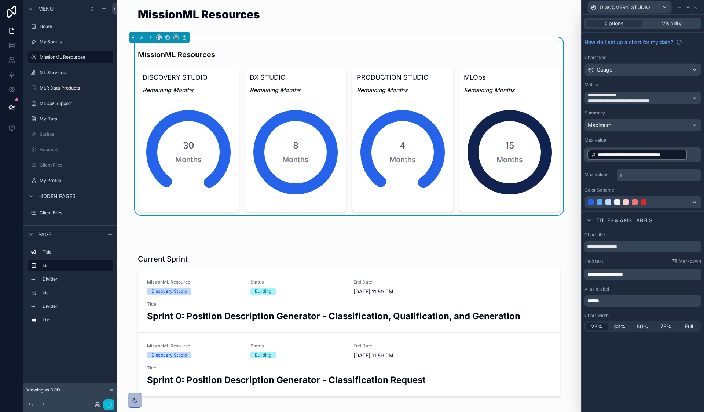
click at [619, 123] on div "Maximum" at bounding box center [643, 125] width 116 height 12
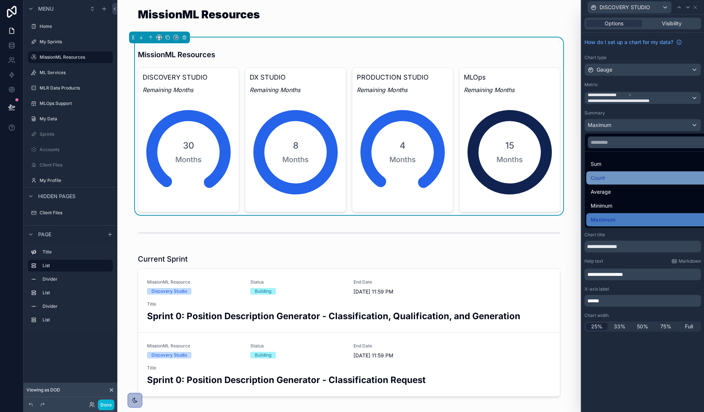
click at [610, 176] on div "Count" at bounding box center [651, 177] width 121 height 9
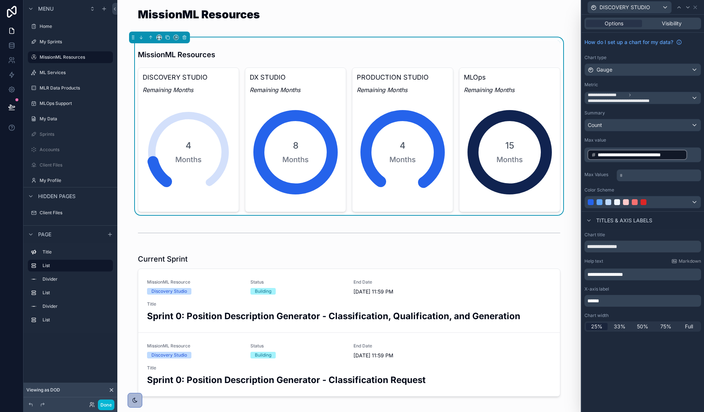
click at [618, 125] on div "Count" at bounding box center [643, 125] width 116 height 12
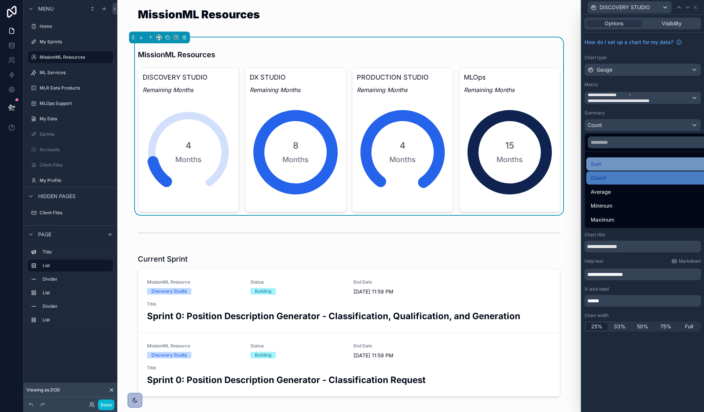
click at [606, 164] on div "Sum" at bounding box center [651, 163] width 121 height 9
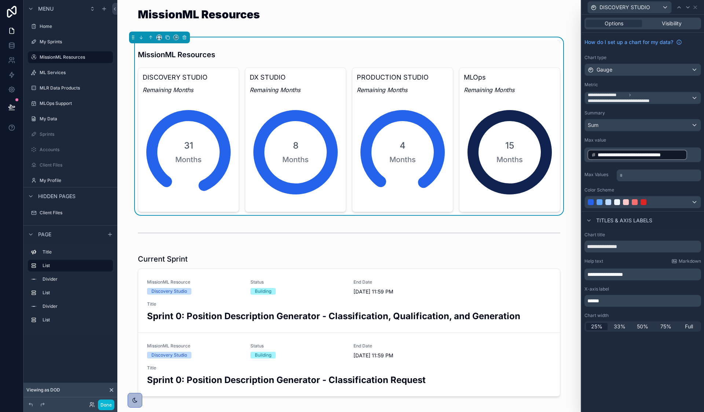
click at [611, 125] on div "Sum" at bounding box center [643, 125] width 116 height 12
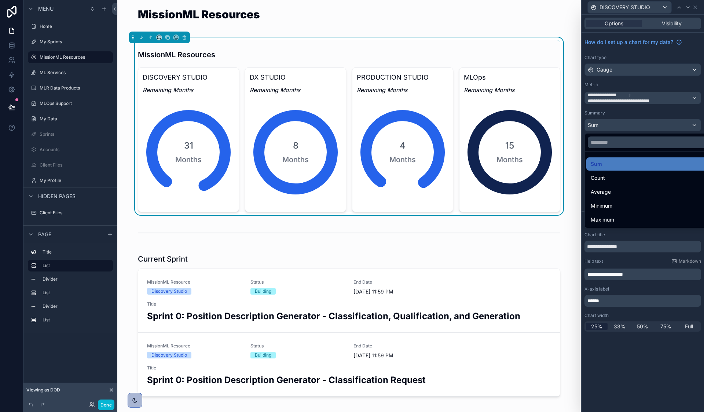
click at [611, 125] on div at bounding box center [642, 206] width 122 height 412
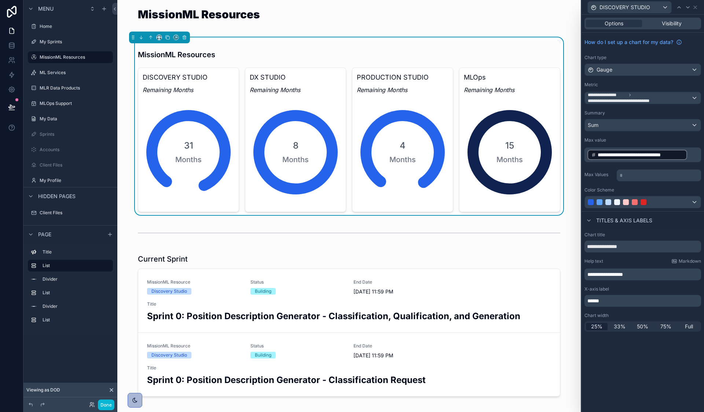
click at [642, 177] on p "* ﻿" at bounding box center [660, 175] width 80 height 7
click at [629, 177] on p "* ﻿" at bounding box center [660, 175] width 80 height 7
click at [625, 187] on div "Color Scheme" at bounding box center [642, 190] width 117 height 6
click at [634, 125] on div "Sum" at bounding box center [643, 125] width 116 height 12
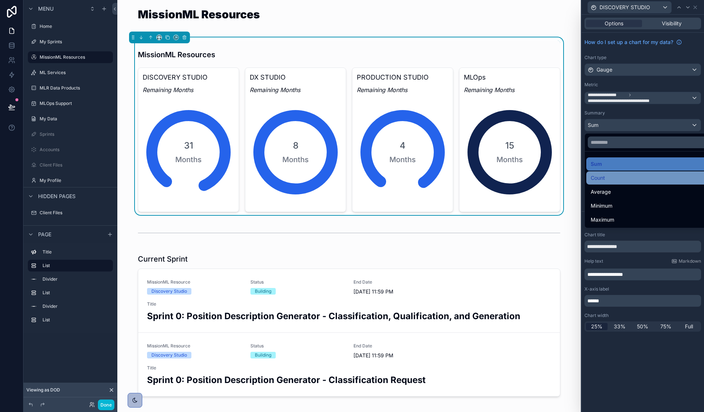
click at [614, 181] on div "Count" at bounding box center [651, 177] width 121 height 9
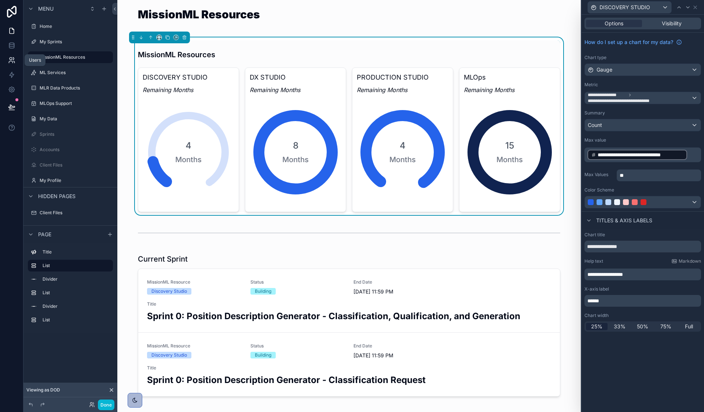
click at [11, 59] on icon at bounding box center [11, 59] width 7 height 7
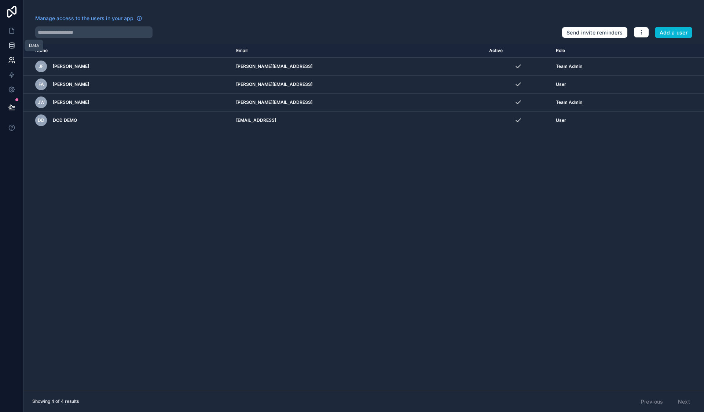
click at [8, 43] on icon at bounding box center [11, 45] width 7 height 7
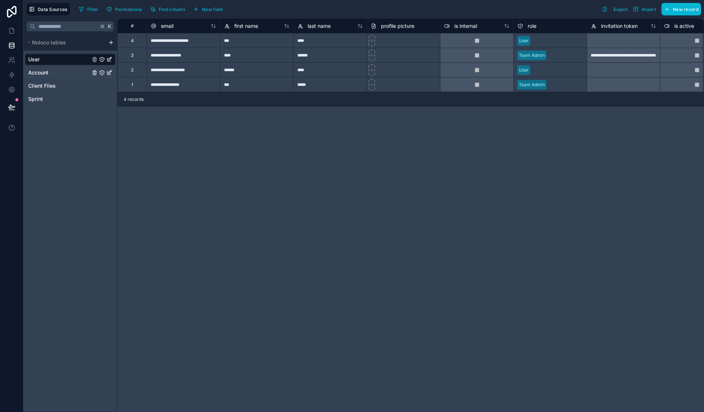
click at [51, 74] on link "Account" at bounding box center [59, 72] width 62 height 7
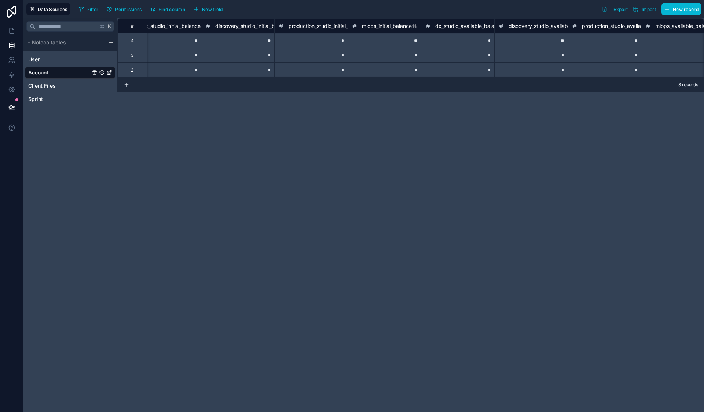
scroll to position [0, 130]
click at [8, 35] on link at bounding box center [11, 30] width 23 height 15
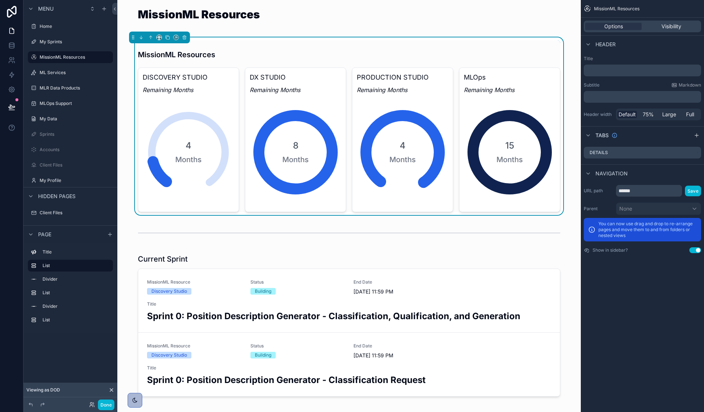
click at [264, 137] on div "8 Months" at bounding box center [296, 152] width 92 height 110
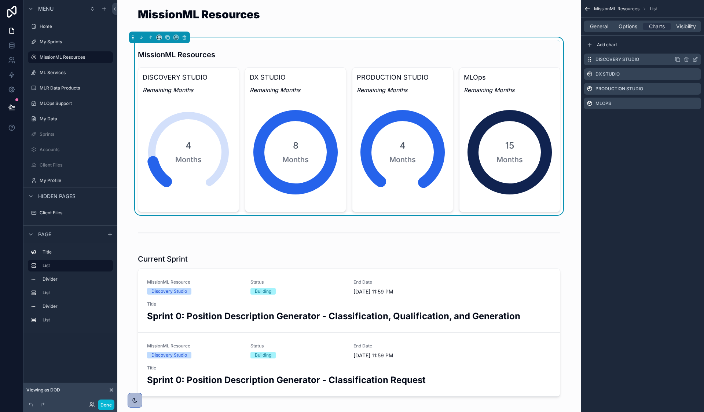
click at [642, 60] on div "DISCOVERY STUDIO" at bounding box center [642, 60] width 117 height 12
click at [696, 59] on icon "scrollable content" at bounding box center [695, 59] width 6 height 6
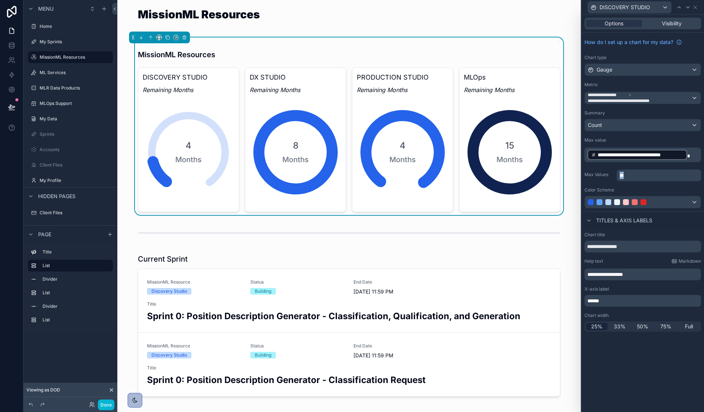
drag, startPoint x: 646, startPoint y: 178, endPoint x: 576, endPoint y: 176, distance: 70.1
click at [576, 176] on div "**********" at bounding box center [352, 206] width 704 height 412
click at [643, 179] on div "**" at bounding box center [659, 175] width 84 height 12
drag, startPoint x: 635, startPoint y: 178, endPoint x: 595, endPoint y: 179, distance: 40.3
click at [595, 179] on div "Max Values **" at bounding box center [642, 174] width 117 height 13
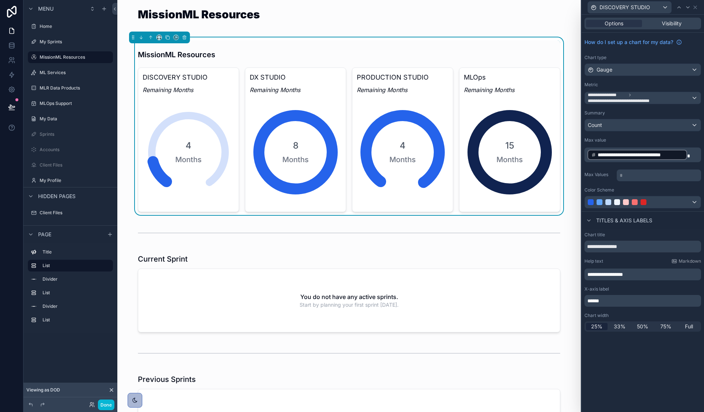
click at [627, 189] on div "Color Scheme" at bounding box center [642, 190] width 117 height 6
click at [630, 124] on div "Count" at bounding box center [643, 125] width 116 height 12
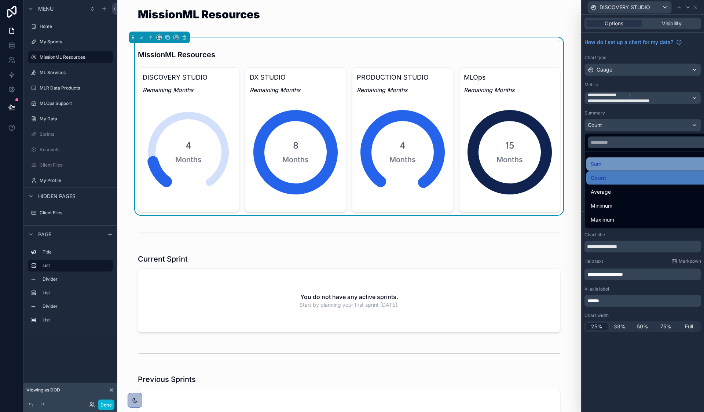
click at [617, 164] on div "Sum" at bounding box center [651, 163] width 121 height 9
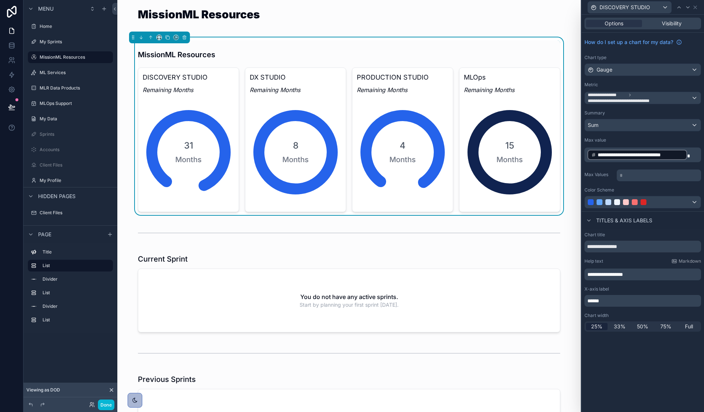
click at [622, 126] on div "Sum" at bounding box center [643, 125] width 116 height 12
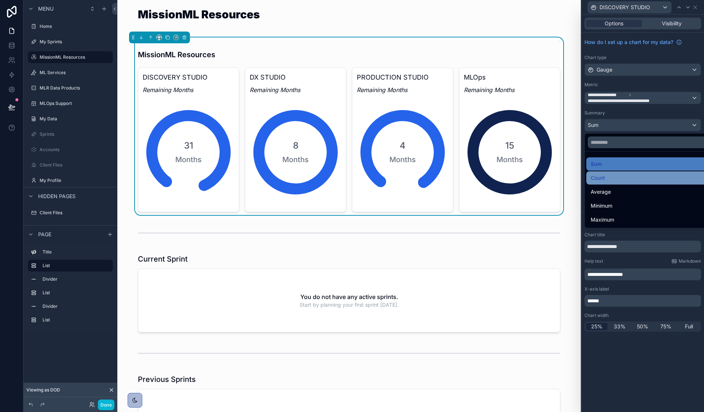
click at [614, 180] on div "Count" at bounding box center [651, 177] width 121 height 9
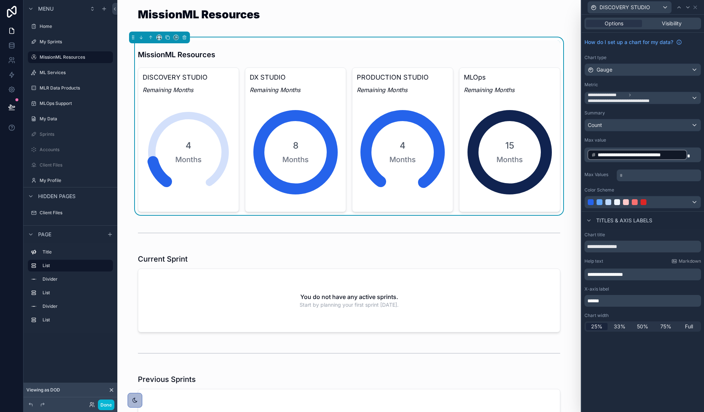
click at [613, 122] on div "Count" at bounding box center [643, 125] width 116 height 12
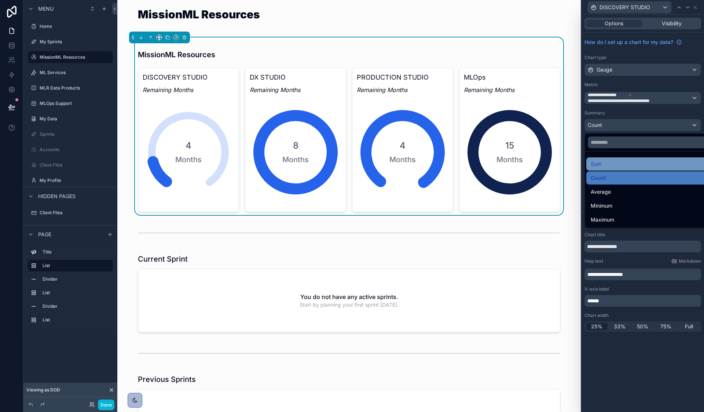
click at [609, 168] on div "Sum" at bounding box center [651, 163] width 130 height 13
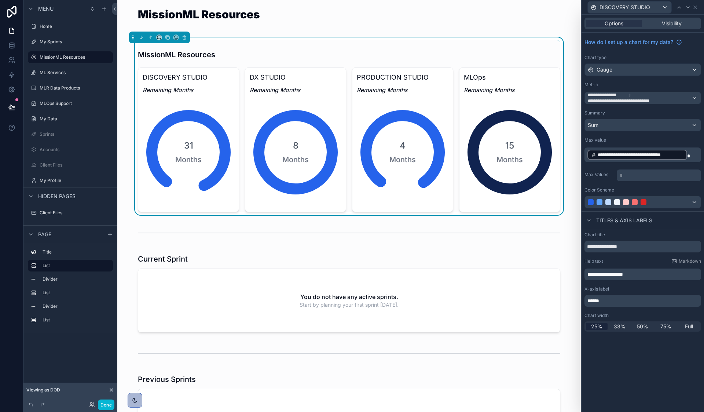
click at [610, 127] on div "Sum" at bounding box center [643, 125] width 116 height 12
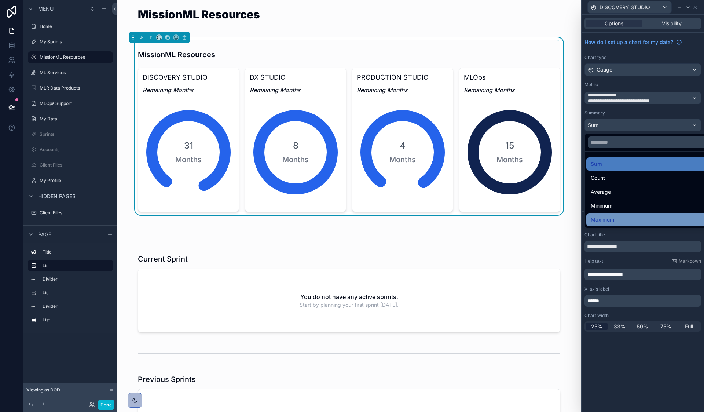
click at [610, 218] on span "Maximum" at bounding box center [602, 219] width 23 height 9
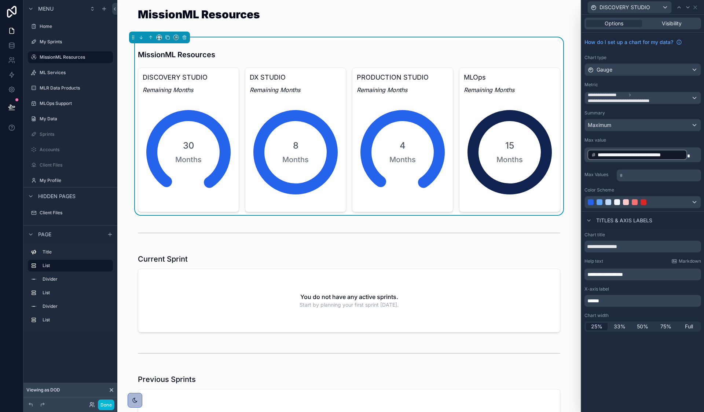
click at [656, 8] on div "DISCOVERY STUDIO" at bounding box center [630, 7] width 84 height 12
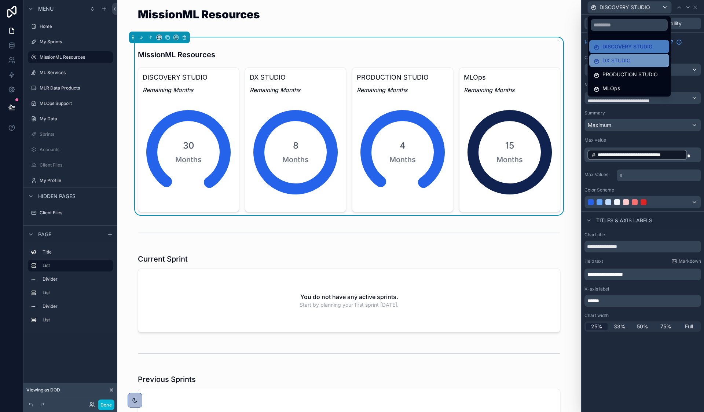
click at [639, 62] on div "DX STUDIO" at bounding box center [628, 60] width 71 height 9
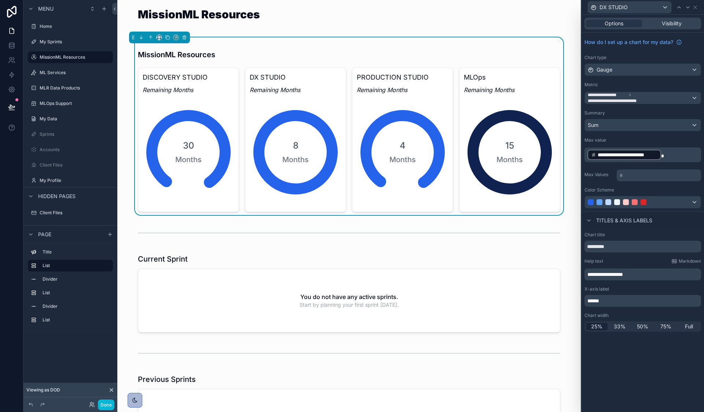
click at [655, 154] on span "**********" at bounding box center [628, 154] width 60 height 7
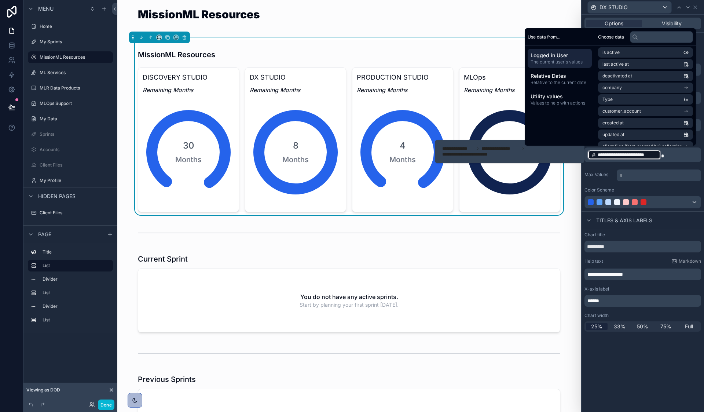
scroll to position [94, 0]
click at [691, 112] on li "customer_account" at bounding box center [645, 112] width 95 height 10
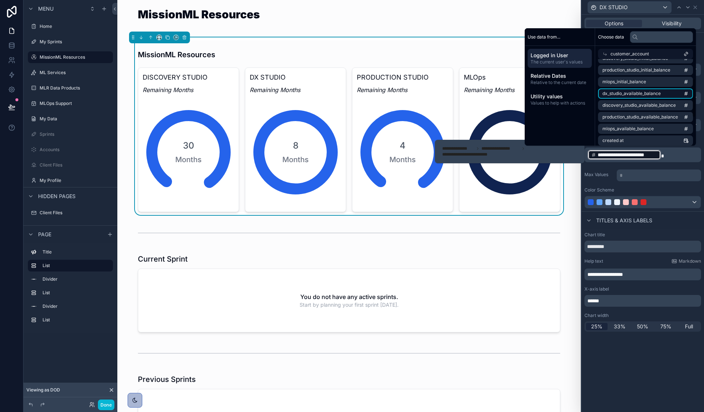
scroll to position [42, 0]
click at [636, 93] on span "dx_studio_available_balance" at bounding box center [631, 95] width 58 height 6
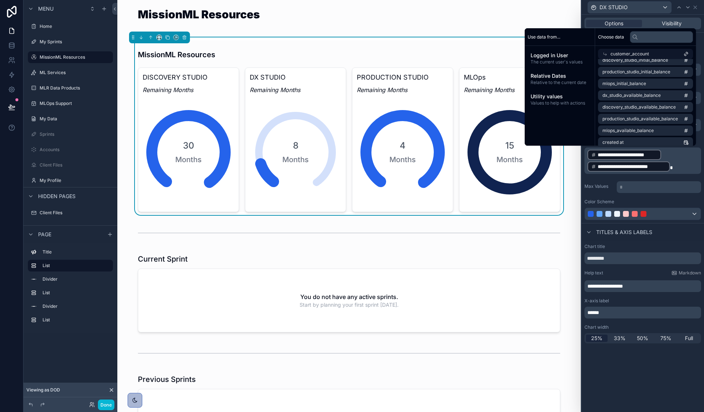
click at [609, 181] on div "Max Values * ﻿" at bounding box center [642, 186] width 117 height 13
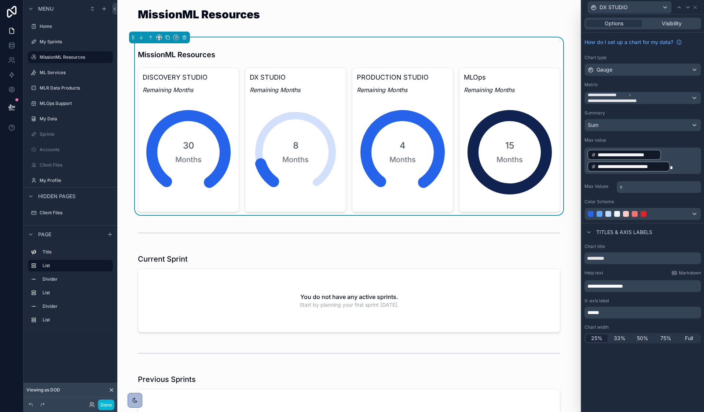
click at [668, 153] on p "**********" at bounding box center [643, 160] width 112 height 23
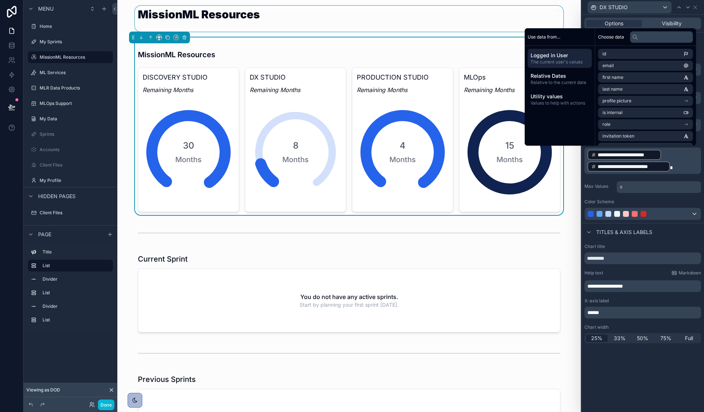
click at [478, 31] on div at bounding box center [349, 19] width 452 height 26
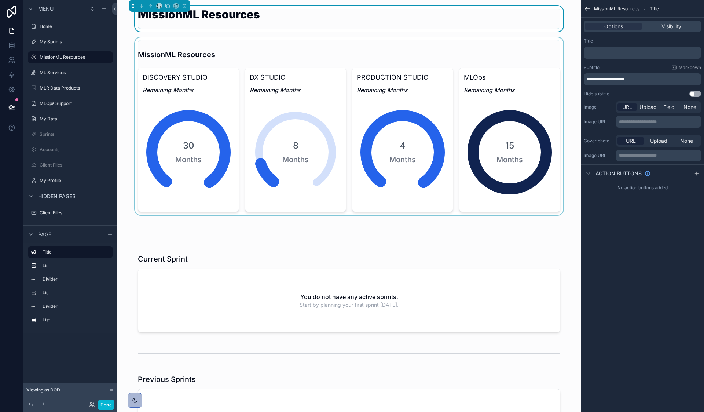
click at [324, 118] on div at bounding box center [349, 125] width 452 height 177
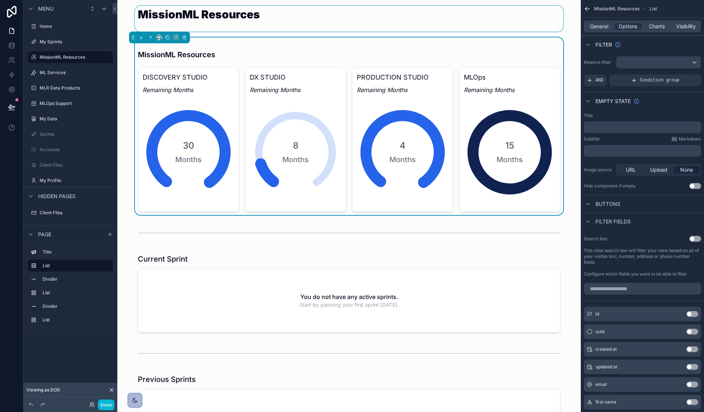
click at [309, 137] on div "8 Months" at bounding box center [296, 152] width 92 height 110
click at [263, 76] on h3 "DX STUDIO" at bounding box center [296, 77] width 92 height 10
click at [593, 27] on span "General" at bounding box center [599, 26] width 18 height 7
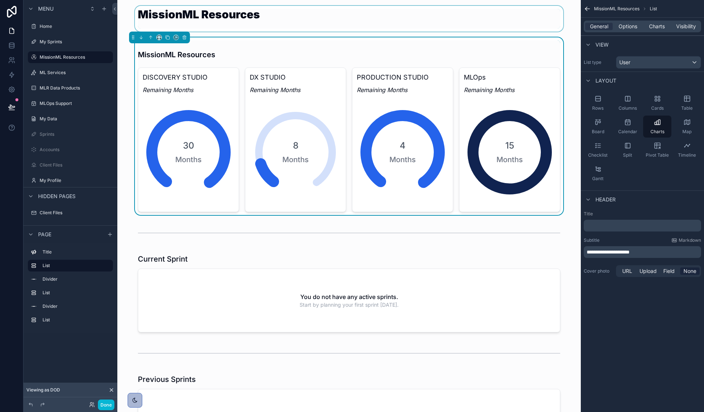
click at [628, 22] on div "General Options Charts Visibility" at bounding box center [642, 27] width 117 height 12
click at [628, 26] on span "Options" at bounding box center [627, 26] width 19 height 7
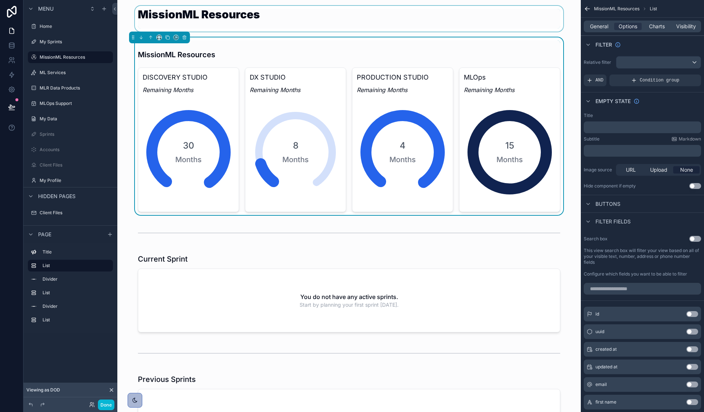
click at [492, 48] on div "MissionML Resources" at bounding box center [349, 51] width 422 height 23
click at [449, 72] on div "PRODUCTION STUDIO Remaining Months 4 Months" at bounding box center [402, 139] width 101 height 144
click at [587, 10] on icon "scrollable content" at bounding box center [587, 8] width 7 height 7
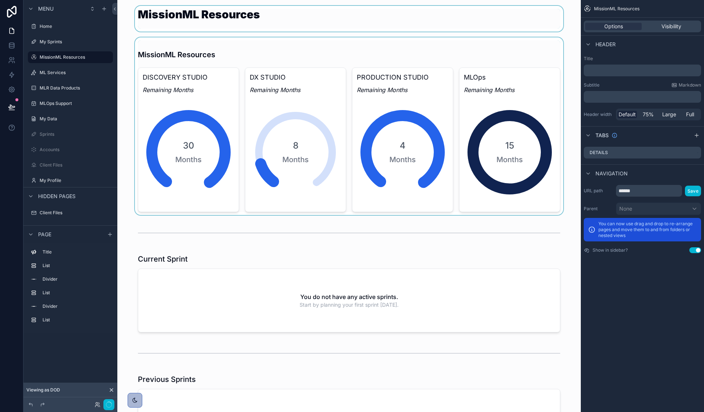
click at [480, 85] on div at bounding box center [349, 125] width 452 height 177
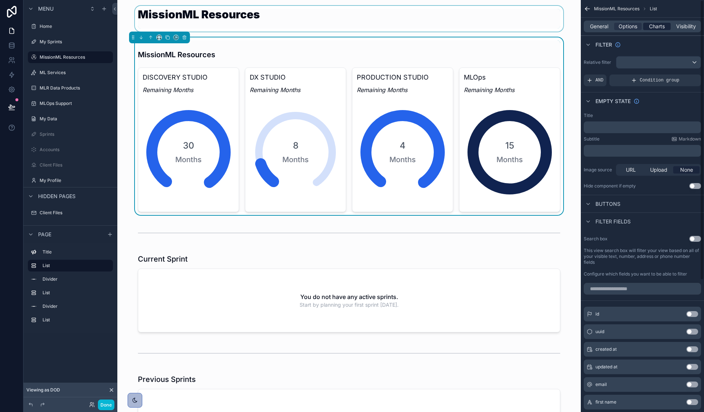
click at [664, 27] on span "Charts" at bounding box center [657, 26] width 16 height 7
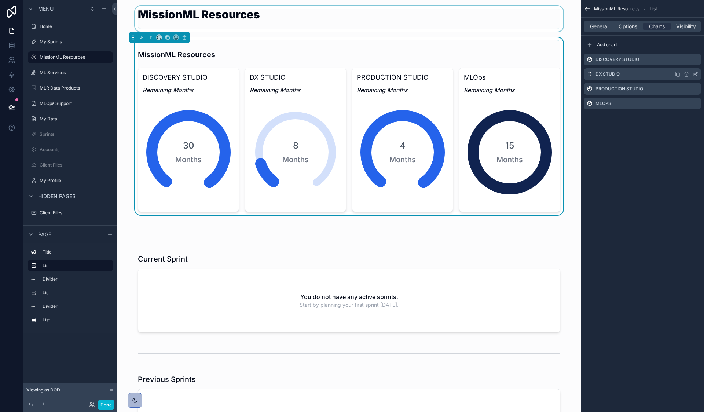
click at [629, 75] on div "DX STUDIO" at bounding box center [642, 74] width 117 height 12
click at [694, 74] on icon "scrollable content" at bounding box center [695, 73] width 3 height 3
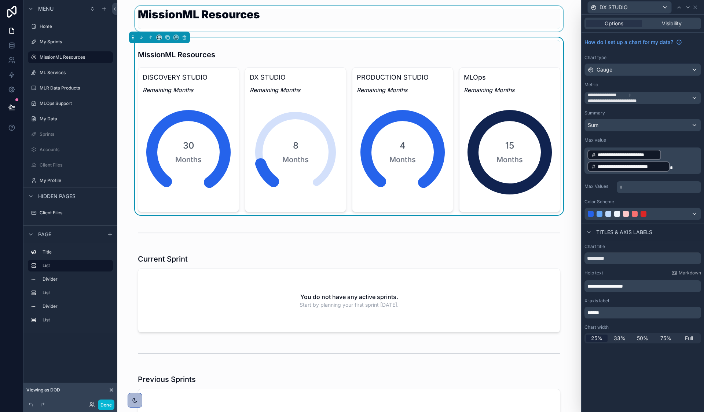
click at [672, 153] on p "**********" at bounding box center [643, 160] width 112 height 23
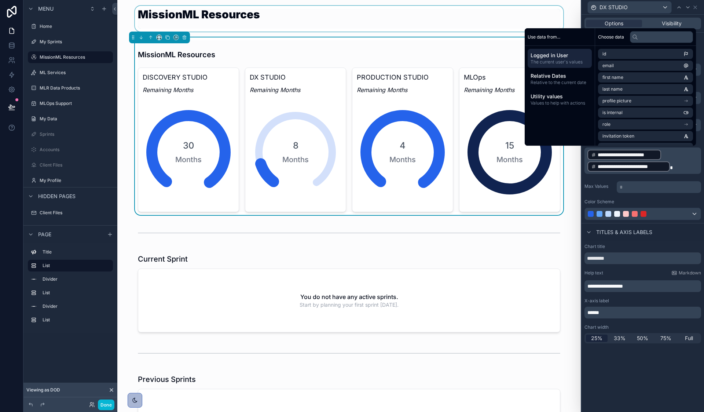
click at [670, 157] on p "**********" at bounding box center [643, 160] width 112 height 23
click at [661, 155] on div "**********" at bounding box center [624, 155] width 74 height 10
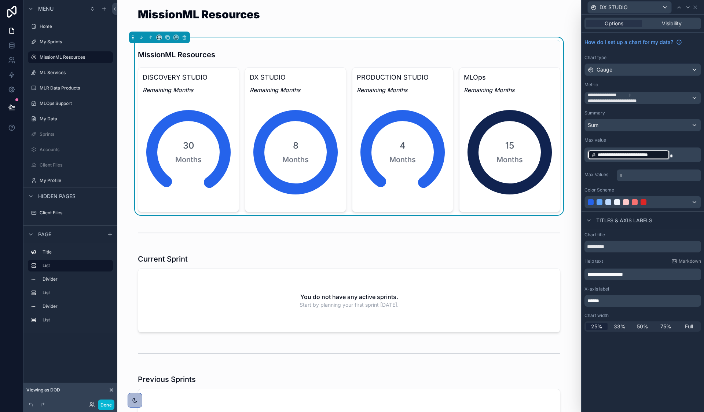
click at [603, 170] on div "Max Values * ﻿" at bounding box center [642, 174] width 117 height 13
click at [619, 126] on div "Sum" at bounding box center [643, 125] width 116 height 12
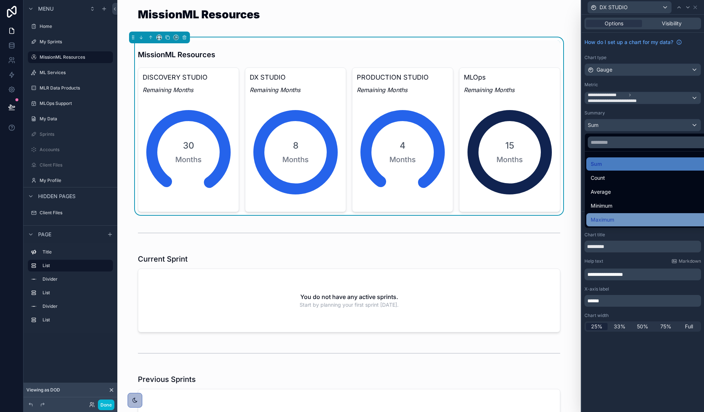
click at [606, 218] on span "Maximum" at bounding box center [602, 219] width 23 height 9
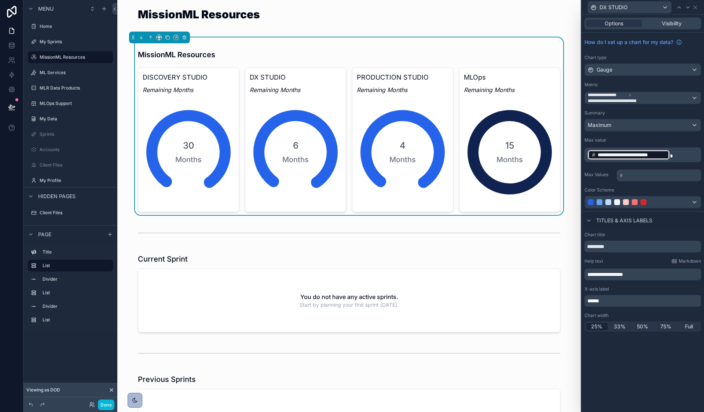
click at [632, 175] on p "* ﻿" at bounding box center [660, 175] width 80 height 7
click at [594, 184] on div "**********" at bounding box center [642, 122] width 122 height 179
click at [672, 154] on p "**********" at bounding box center [643, 155] width 112 height 12
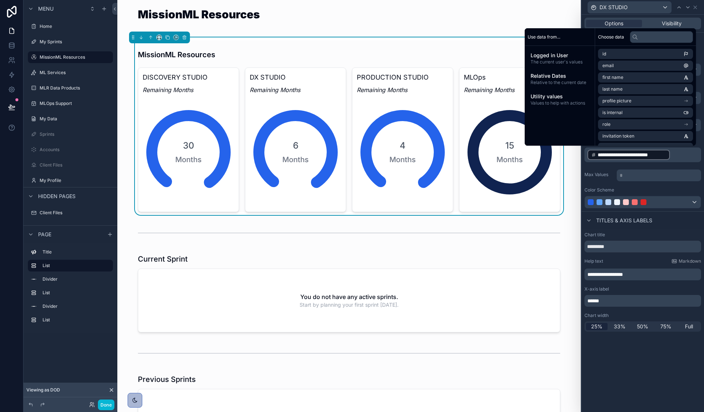
click at [676, 152] on p "**********" at bounding box center [643, 155] width 112 height 12
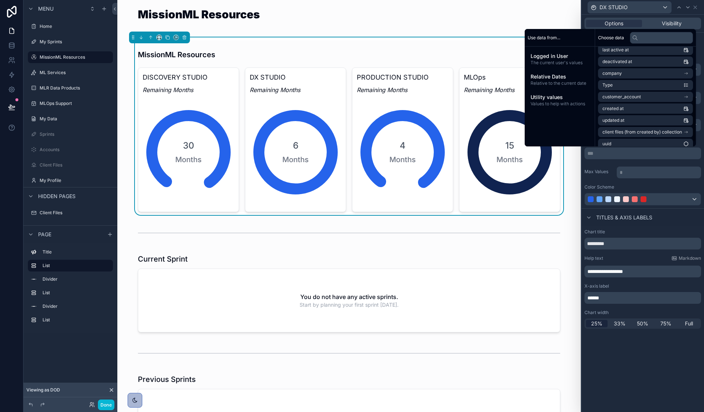
scroll to position [113, 0]
click at [641, 93] on li "customer_account" at bounding box center [645, 94] width 95 height 10
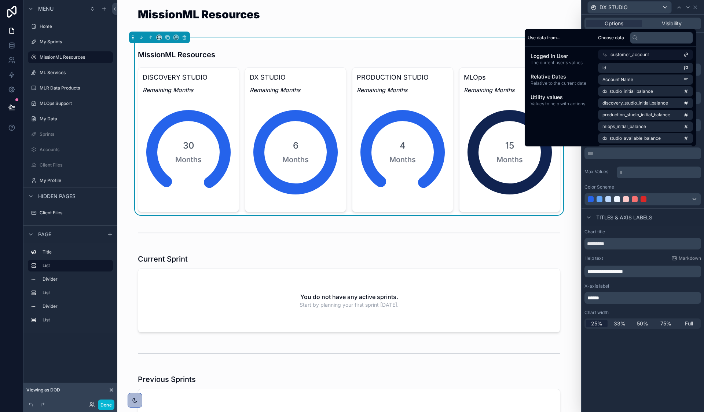
scroll to position [0, 0]
click at [634, 91] on span "dx_studio_initial_balance" at bounding box center [627, 91] width 51 height 6
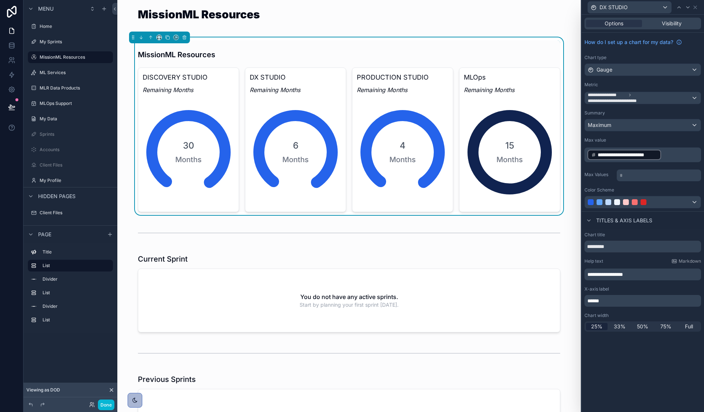
click at [611, 168] on div "Max Values * ﻿" at bounding box center [642, 174] width 117 height 13
click at [619, 14] on div "DX STUDIO" at bounding box center [642, 7] width 117 height 14
click at [621, 10] on span "DX STUDIO" at bounding box center [613, 7] width 28 height 7
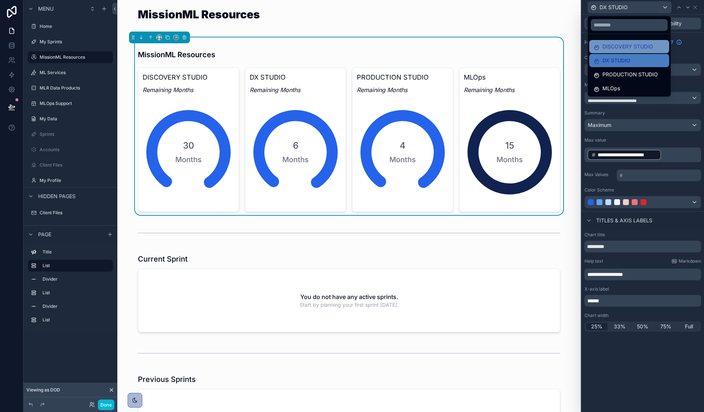
click at [620, 50] on span "DISCOVERY STUDIO" at bounding box center [627, 46] width 51 height 9
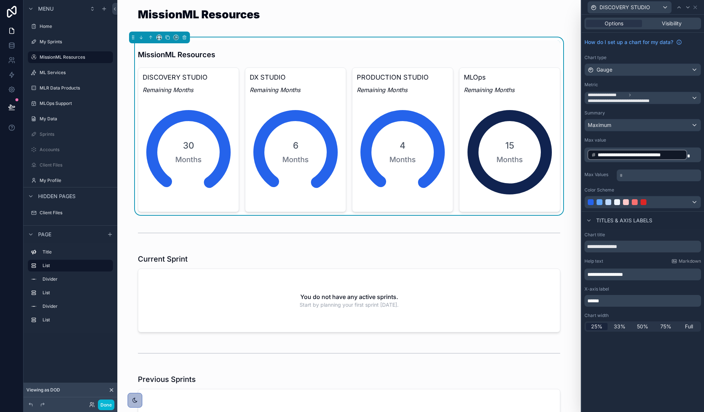
click at [692, 157] on p "**********" at bounding box center [643, 155] width 112 height 12
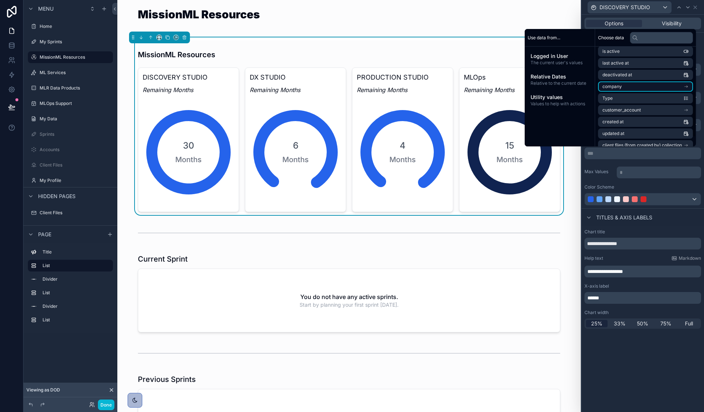
scroll to position [96, 0]
click at [644, 109] on li "customer_account" at bounding box center [645, 111] width 95 height 10
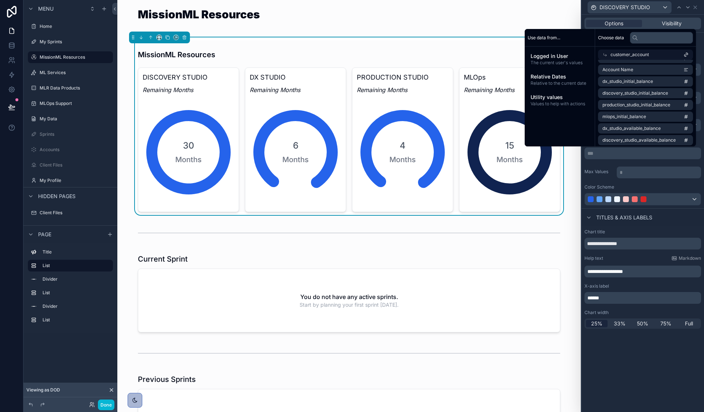
scroll to position [4, 0]
click at [630, 100] on span "discovery_studio_initial_balance" at bounding box center [635, 99] width 66 height 6
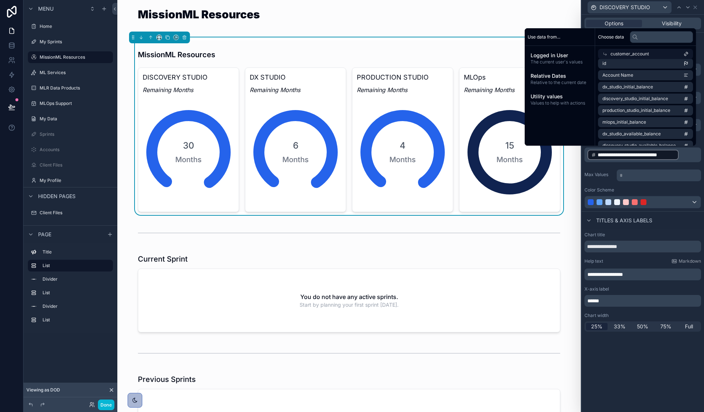
click at [605, 173] on label "Max Values" at bounding box center [598, 175] width 29 height 6
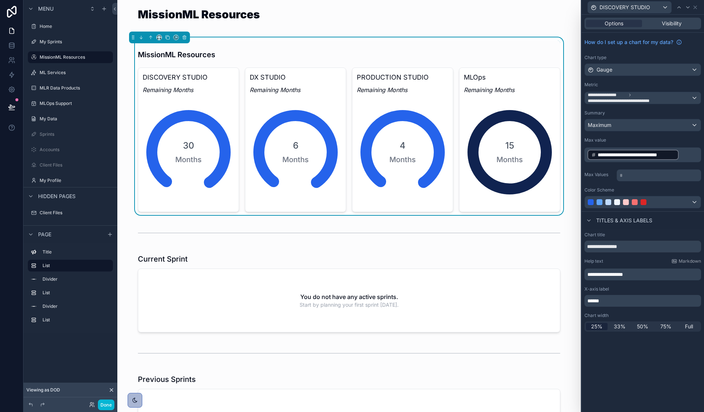
click at [608, 5] on span "DISCOVERY STUDIO" at bounding box center [624, 7] width 51 height 7
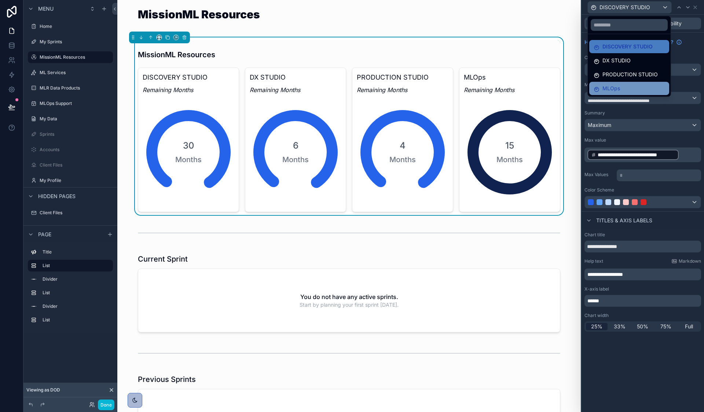
click at [611, 90] on span "MLOps" at bounding box center [611, 88] width 18 height 9
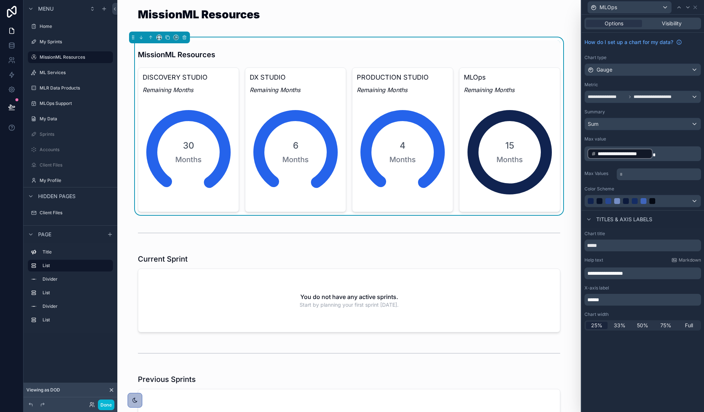
click at [604, 126] on div "Sum" at bounding box center [643, 124] width 116 height 12
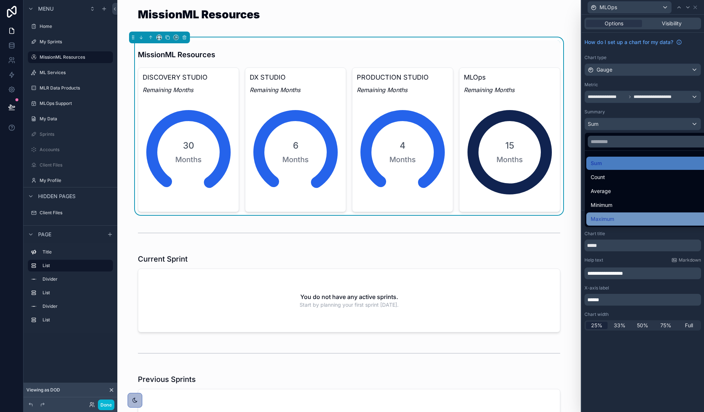
click at [611, 216] on span "Maximum" at bounding box center [602, 218] width 23 height 9
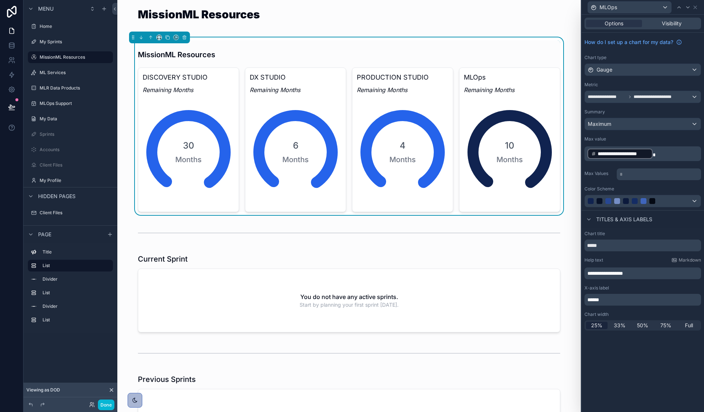
click at [596, 179] on div "Max Values * ﻿" at bounding box center [642, 173] width 117 height 13
click at [623, 7] on div "MLOps" at bounding box center [630, 7] width 84 height 12
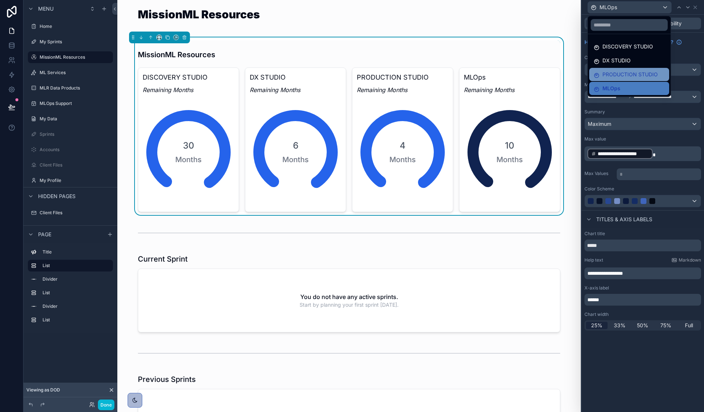
click at [622, 74] on span "PRODUCTION STUDIO" at bounding box center [629, 74] width 55 height 9
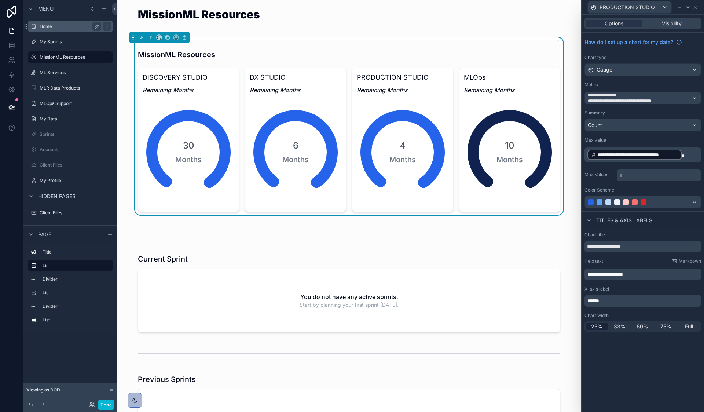
click at [54, 32] on div "Home" at bounding box center [70, 27] width 82 height 12
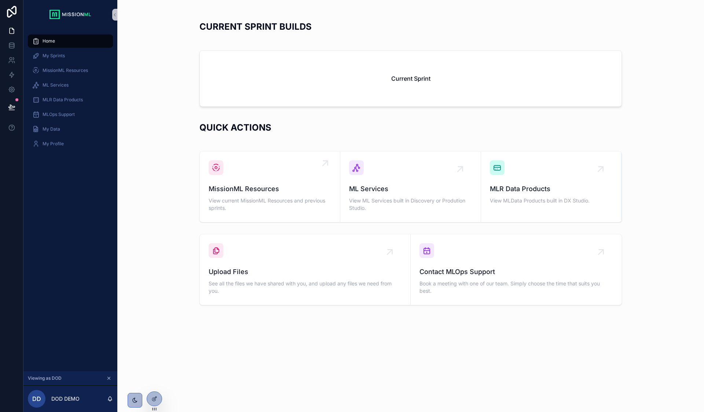
click at [240, 194] on div "MissionML Resources View current MissionML Resources and previous sprints." at bounding box center [270, 198] width 122 height 29
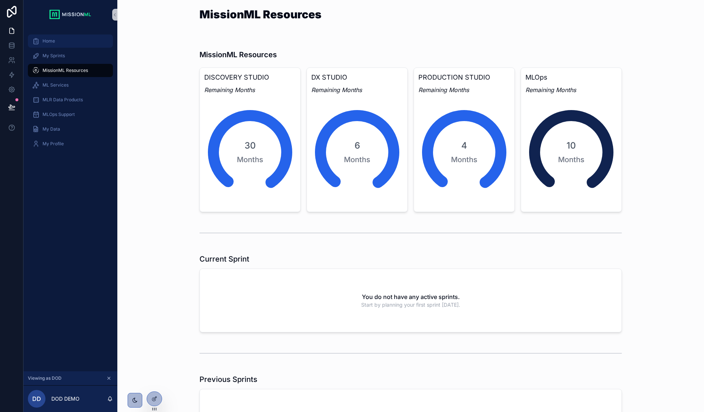
click at [55, 42] on div "Home" at bounding box center [70, 41] width 76 height 12
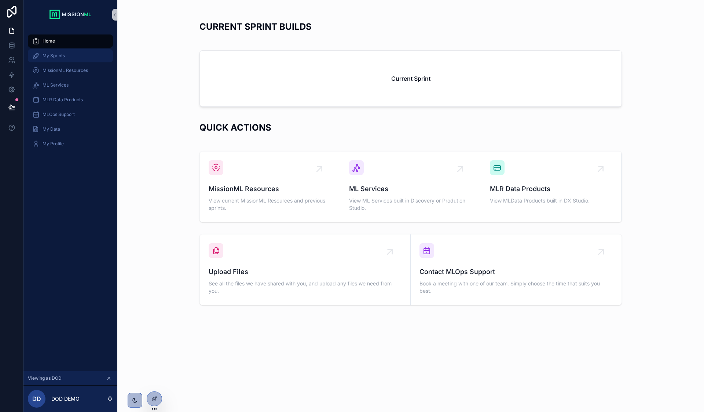
click at [56, 57] on span "My Sprints" at bounding box center [54, 56] width 22 height 6
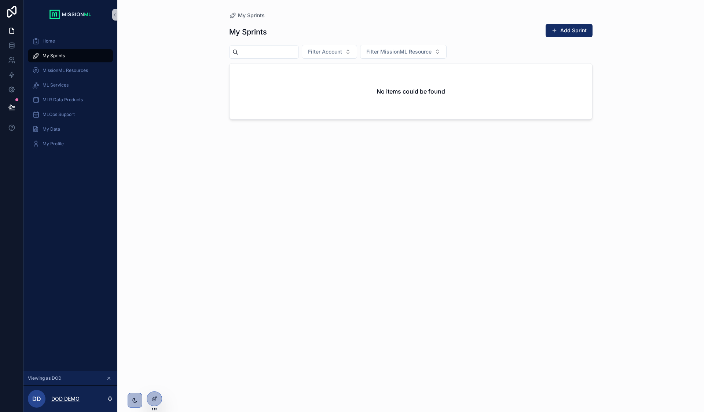
click at [54, 402] on p "DOD DEMO" at bounding box center [65, 398] width 28 height 7
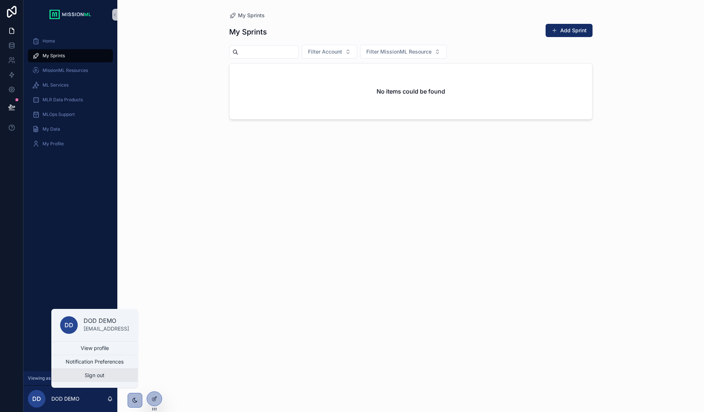
click at [105, 374] on button "Sign out" at bounding box center [94, 374] width 87 height 13
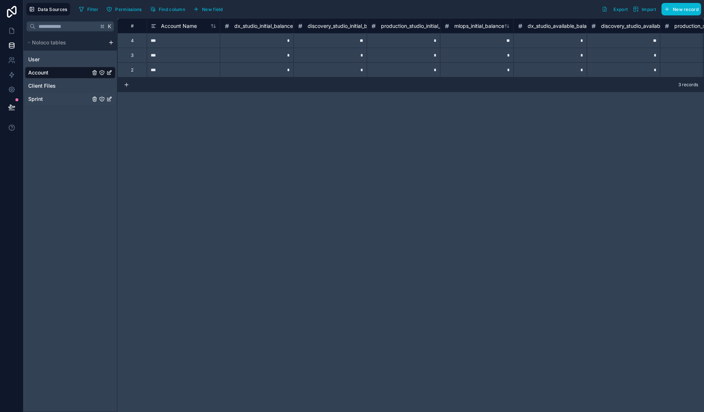
click at [47, 102] on link "Sprint" at bounding box center [59, 98] width 62 height 7
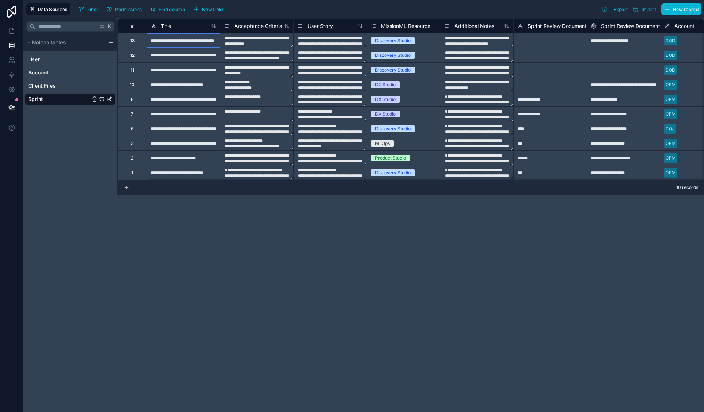
click at [159, 43] on div "**********" at bounding box center [183, 40] width 73 height 15
type input "**********"
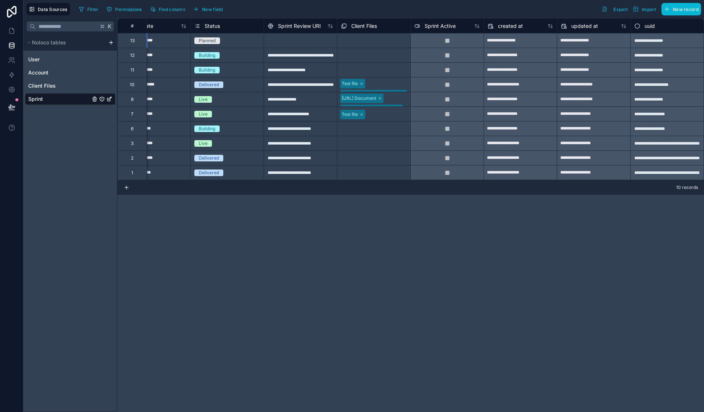
scroll to position [0, 763]
click at [662, 42] on div "**********" at bounding box center [666, 40] width 73 height 15
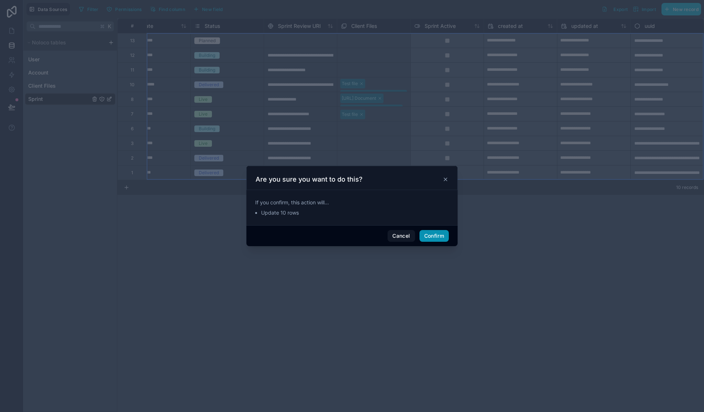
click at [440, 234] on button "Confirm" at bounding box center [433, 236] width 29 height 12
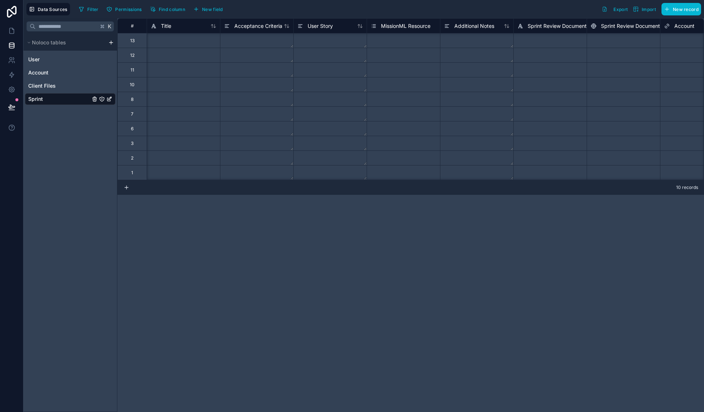
scroll to position [0, 0]
click at [341, 207] on div "# Title Acceptance Criteria User Story MissionML Resource Additional Notes Spri…" at bounding box center [410, 214] width 587 height 393
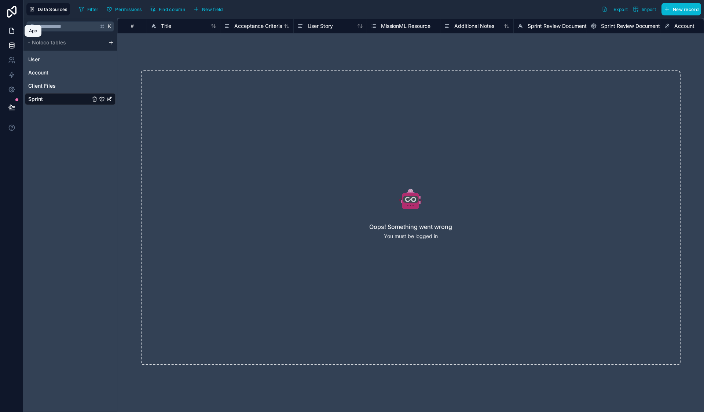
click at [12, 31] on icon at bounding box center [11, 30] width 7 height 7
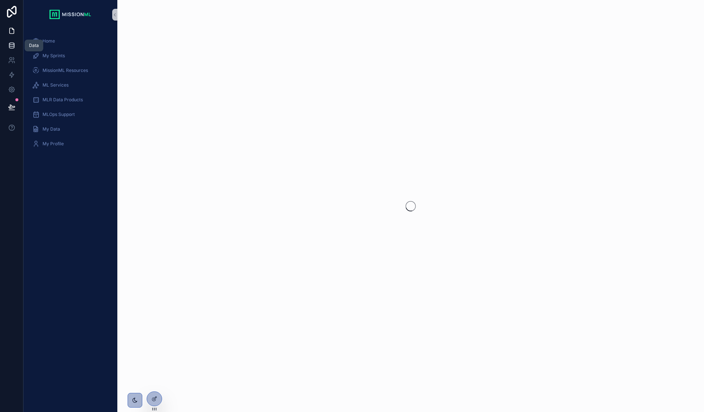
click at [13, 48] on icon at bounding box center [11, 45] width 7 height 7
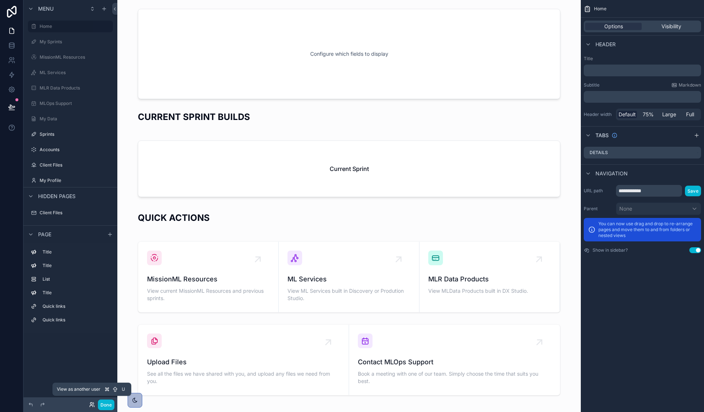
click at [93, 405] on icon at bounding box center [92, 404] width 6 height 6
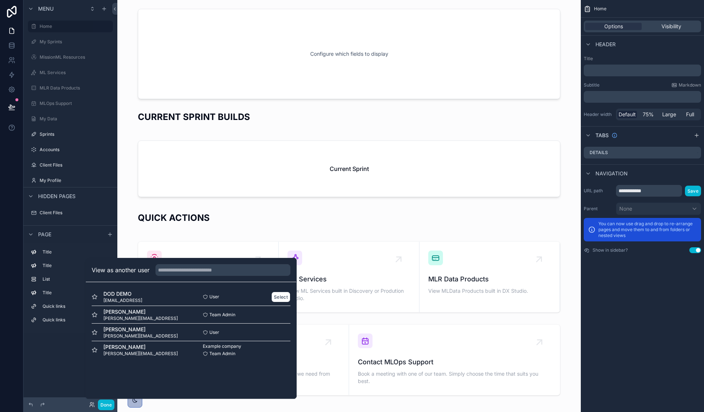
click at [109, 302] on span "[EMAIL_ADDRESS]" at bounding box center [122, 300] width 39 height 6
click at [276, 294] on button "Select" at bounding box center [280, 296] width 19 height 11
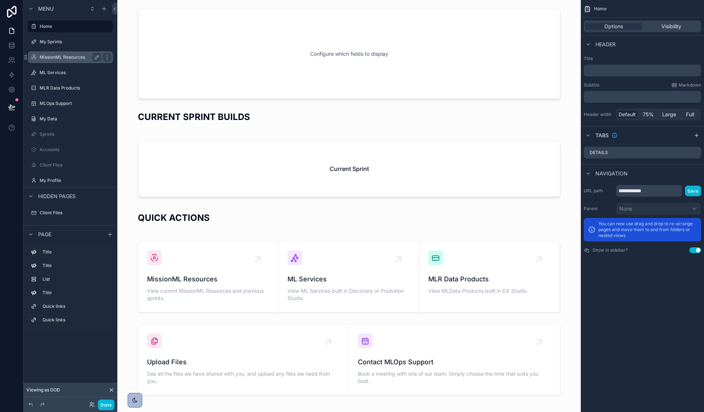
click at [55, 61] on div "MissionML Resources" at bounding box center [71, 57] width 62 height 9
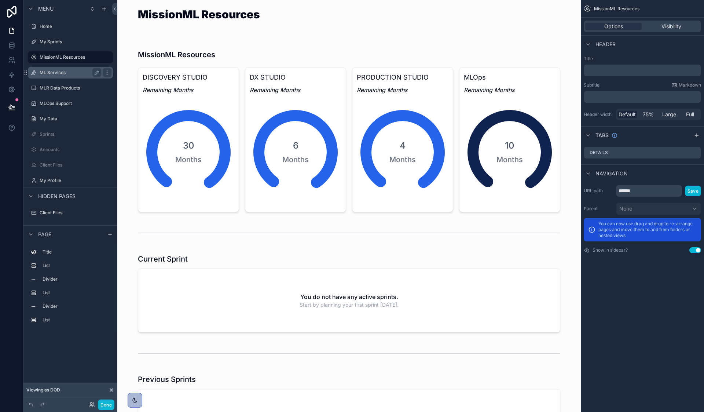
click at [54, 69] on div "ML Services" at bounding box center [71, 72] width 62 height 9
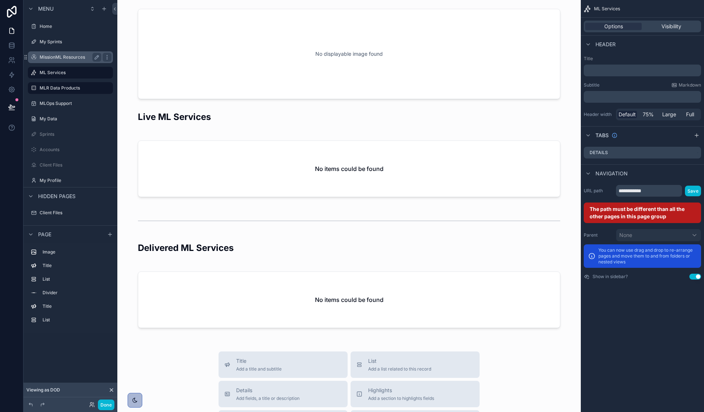
click at [55, 58] on label "MissionML Resources" at bounding box center [69, 57] width 59 height 6
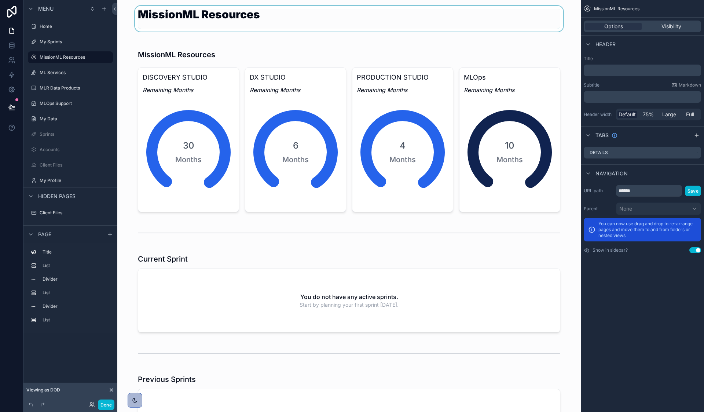
click at [415, 30] on div "scrollable content" at bounding box center [349, 19] width 452 height 26
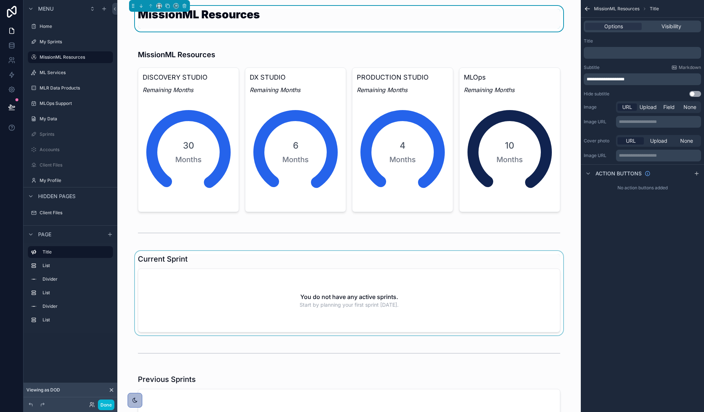
click at [238, 253] on div "scrollable content" at bounding box center [349, 293] width 452 height 84
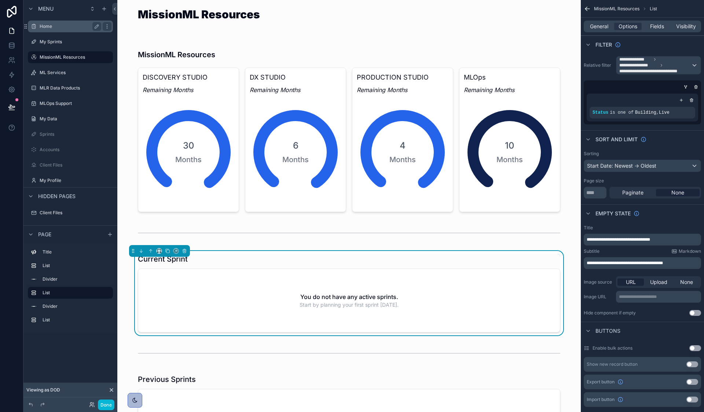
click at [50, 23] on div "Home" at bounding box center [71, 26] width 62 height 9
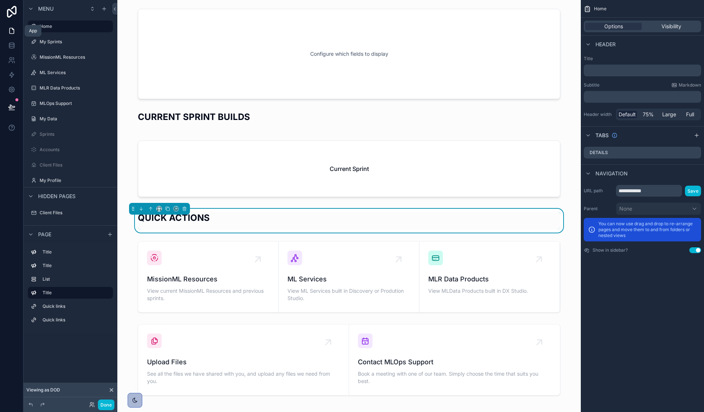
click at [10, 34] on icon at bounding box center [12, 30] width 4 height 5
click at [10, 12] on icon at bounding box center [11, 12] width 15 height 12
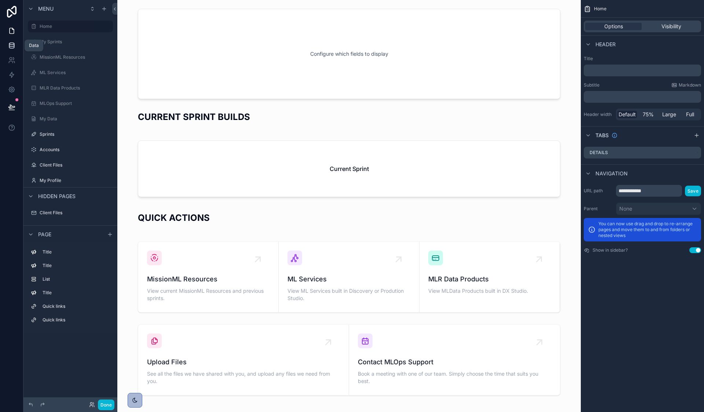
click at [16, 52] on link at bounding box center [11, 45] width 23 height 15
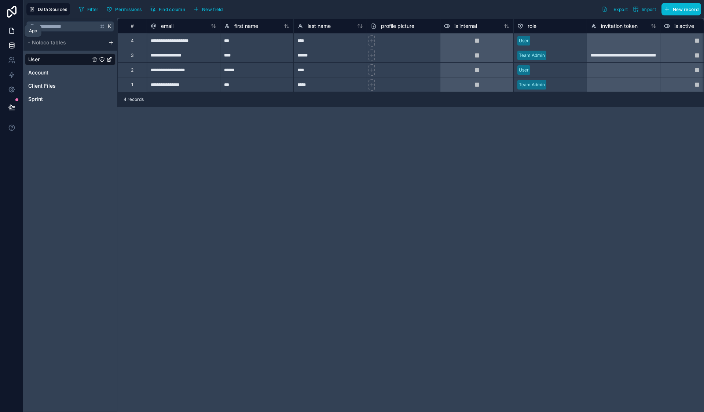
click at [12, 25] on link at bounding box center [11, 30] width 23 height 15
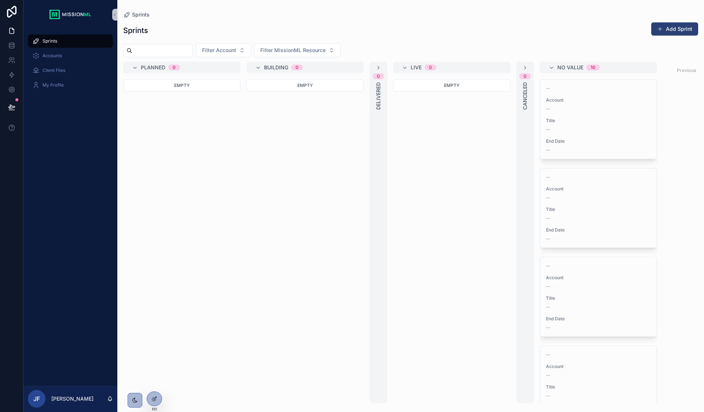
click at [671, 28] on button "Add Sprint" at bounding box center [674, 28] width 47 height 13
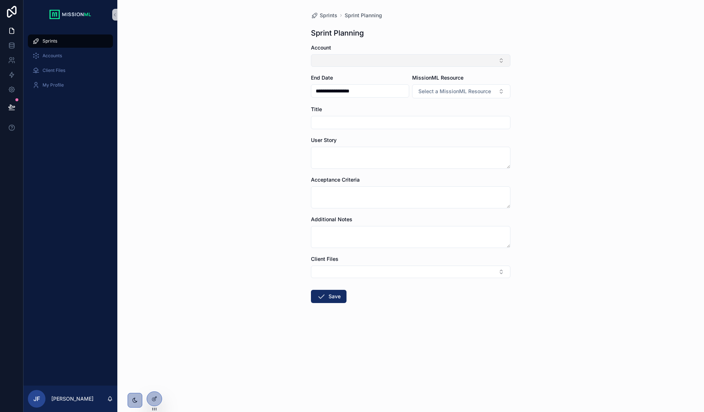
click at [382, 60] on button "Select Button" at bounding box center [410, 60] width 199 height 12
click at [362, 90] on div "DOD" at bounding box center [411, 90] width 196 height 12
click at [17, 48] on link at bounding box center [11, 45] width 23 height 15
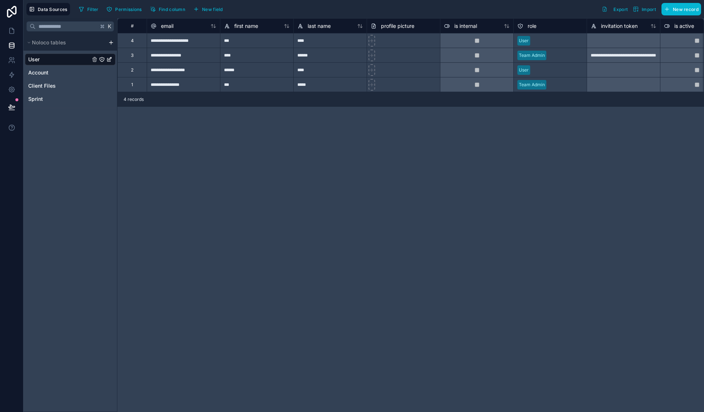
click at [235, 44] on div "***" at bounding box center [256, 40] width 73 height 15
click at [230, 43] on div "***" at bounding box center [256, 40] width 73 height 15
click at [54, 76] on div "Account" at bounding box center [70, 73] width 91 height 12
click at [45, 74] on span "Account" at bounding box center [38, 72] width 20 height 7
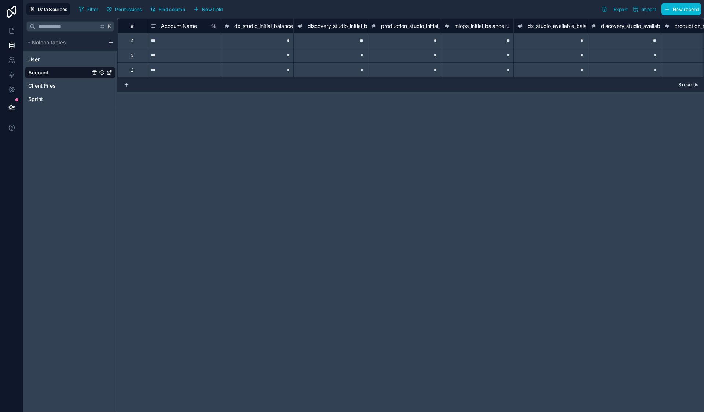
click at [167, 44] on div "***" at bounding box center [183, 40] width 73 height 15
click at [161, 43] on div "***" at bounding box center [183, 40] width 73 height 15
type input "*******"
click at [230, 251] on div "# Account Name dx_studio_initial_balance discovery_studio_initial_balance produ…" at bounding box center [410, 214] width 587 height 393
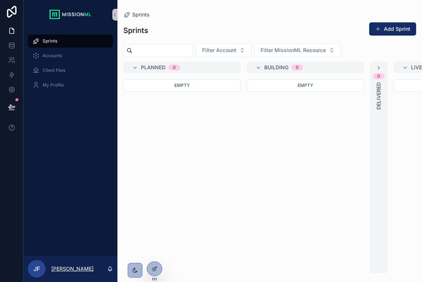
click at [60, 268] on p "[PERSON_NAME]" at bounding box center [72, 268] width 42 height 7
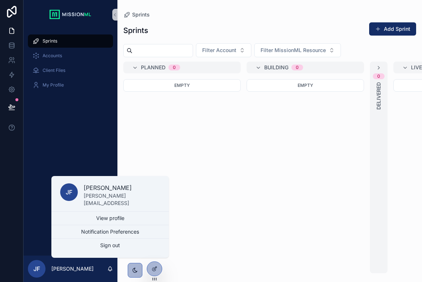
click at [183, 212] on div "Empty" at bounding box center [181, 176] width 117 height 194
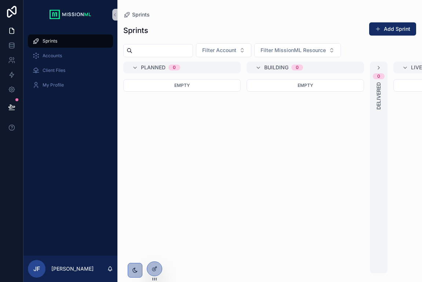
drag, startPoint x: 23, startPoint y: 117, endPoint x: -22, endPoint y: 112, distance: 45.0
click at [0, 112] on html "Sprints Accounts Client Files My Profile [PERSON_NAME] Sprints Sprints Add Spri…" at bounding box center [211, 141] width 422 height 282
click at [214, 133] on div "Empty" at bounding box center [181, 176] width 117 height 194
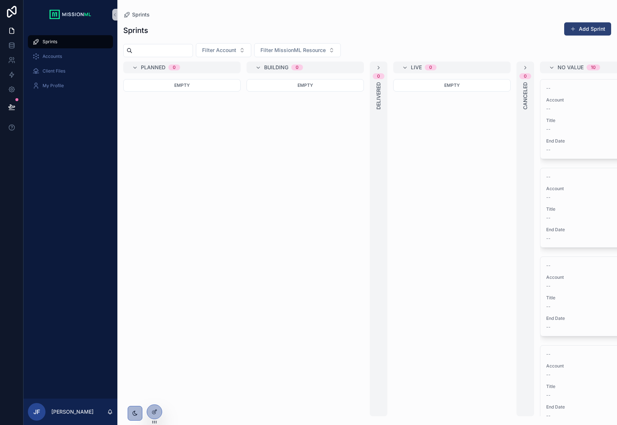
click at [421, 27] on button "Add Sprint" at bounding box center [587, 28] width 47 height 13
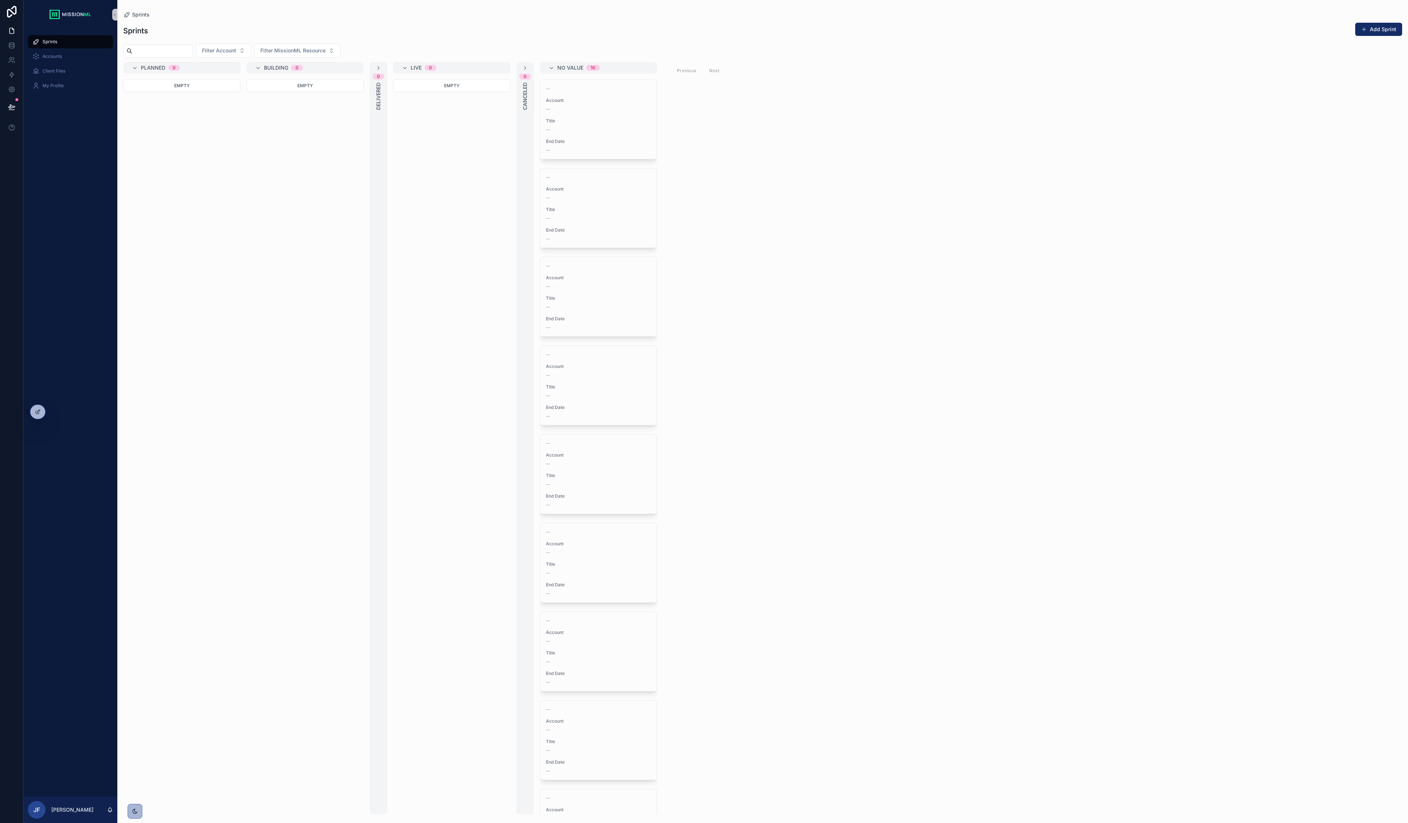
click at [78, 802] on div "[PERSON_NAME]" at bounding box center [70, 810] width 94 height 26
click at [77, 806] on p "[PERSON_NAME]" at bounding box center [72, 809] width 42 height 7
click at [102, 787] on button "Sign out" at bounding box center [113, 784] width 117 height 13
